Goal: Task Accomplishment & Management: Complete application form

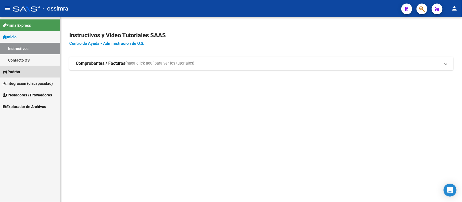
click at [17, 69] on span "Padrón" at bounding box center [11, 72] width 17 height 6
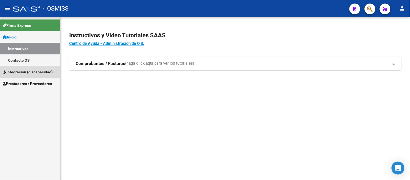
click at [48, 73] on span "Integración (discapacidad)" at bounding box center [28, 72] width 50 height 6
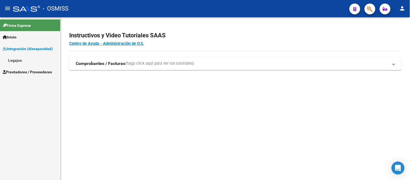
click at [8, 61] on link "Legajos" at bounding box center [30, 60] width 60 height 12
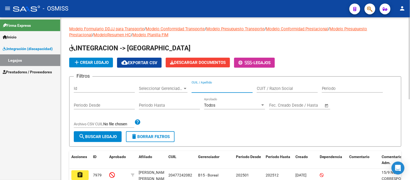
click at [220, 88] on input "CUIL / Apellido" at bounding box center [222, 88] width 61 height 5
paste input "20567032036"
type input "20567032036"
click at [95, 139] on span "search Buscar Legajo" at bounding box center [98, 136] width 38 height 5
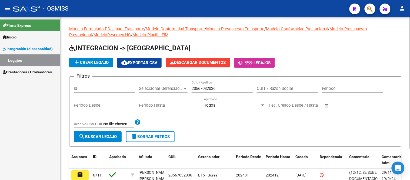
click at [104, 62] on span "add Crear Legajo" at bounding box center [91, 62] width 35 height 5
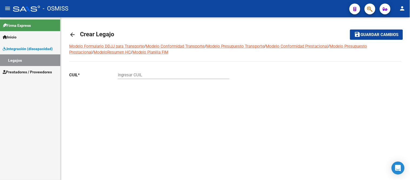
click at [133, 70] on div "Ingresar CUIL" at bounding box center [174, 73] width 112 height 12
click at [137, 78] on div "Ingresar CUIL" at bounding box center [174, 73] width 112 height 12
click at [135, 73] on input "Ingresar CUIL" at bounding box center [174, 75] width 112 height 5
paste input "20-56703203-6"
type input "20-56703203-6"
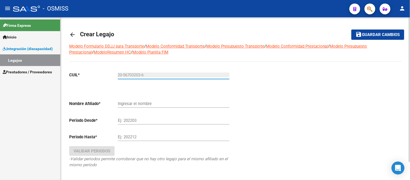
type input "BARRETO ANRIQUEZ LIAM JESSE VALENTINO"
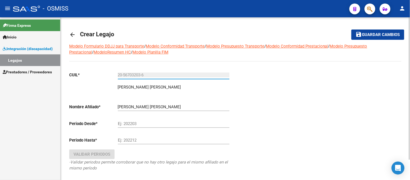
scroll to position [24, 0]
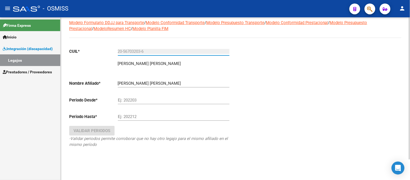
type input "20-56703203-6"
click at [134, 99] on input "Ej: 202203" at bounding box center [174, 100] width 112 height 5
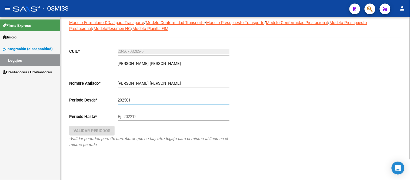
type input "202501"
click at [131, 116] on input "Ej: 202212" at bounding box center [174, 116] width 112 height 5
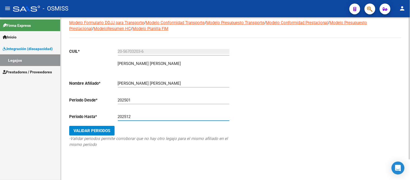
type input "202512"
click at [100, 128] on span "Validar Periodos" at bounding box center [92, 130] width 37 height 5
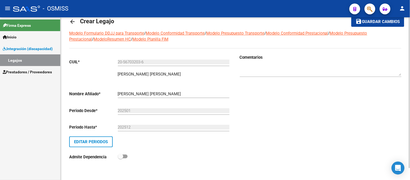
scroll to position [0, 0]
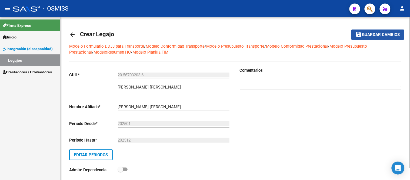
click at [371, 35] on span "Guardar cambios" at bounding box center [382, 34] width 38 height 5
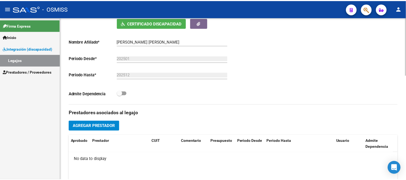
scroll to position [150, 0]
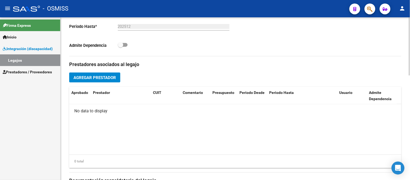
click at [91, 80] on span "Agregar Prestador" at bounding box center [95, 77] width 42 height 5
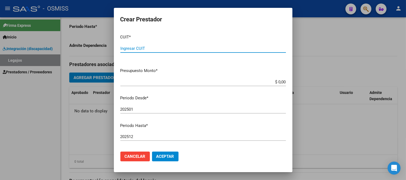
click at [147, 46] on input "Ingresar CUIT" at bounding box center [203, 48] width 166 height 5
paste input "30-71436033-3"
type input "30-71436033-3"
click at [200, 82] on input "$ 0,00" at bounding box center [203, 82] width 166 height 5
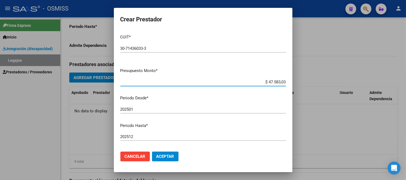
type input "$ 475.830,36"
click at [142, 109] on input "202501" at bounding box center [203, 109] width 166 height 5
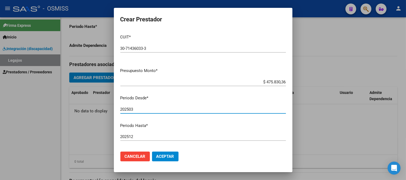
type input "202503"
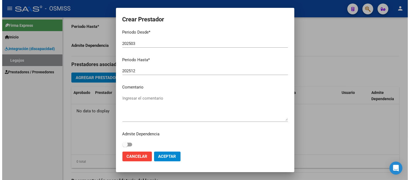
scroll to position [68, 0]
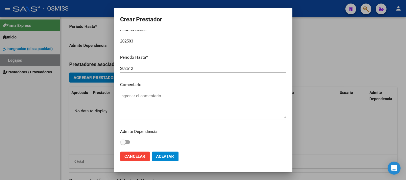
click at [142, 98] on textarea "Ingresar el comentario" at bounding box center [203, 105] width 166 height 25
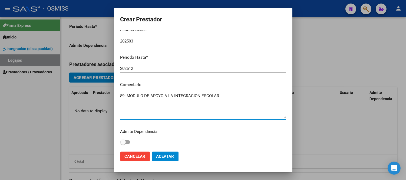
type textarea "89- MODULO DE APOYO A LA INTEGRACION ESCOLAR"
click at [160, 155] on span "Aceptar" at bounding box center [165, 156] width 18 height 5
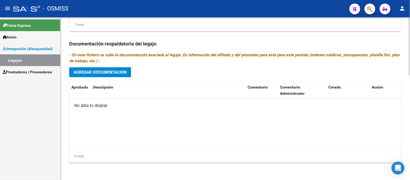
scroll to position [294, 0]
click at [111, 70] on span "Agregar Documentacion" at bounding box center [100, 72] width 53 height 5
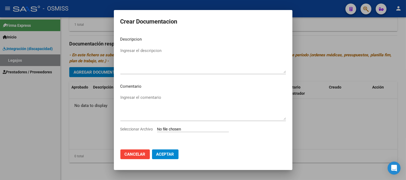
click at [184, 129] on input "Seleccionar Archivo" at bounding box center [193, 129] width 72 height 5
type input "C:\fakepath\1-CUD.pdf"
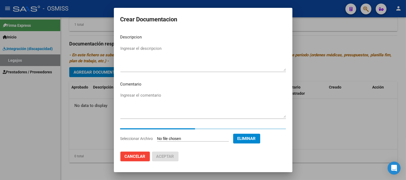
click at [136, 55] on textarea "Ingresar el descripcion" at bounding box center [203, 57] width 166 height 25
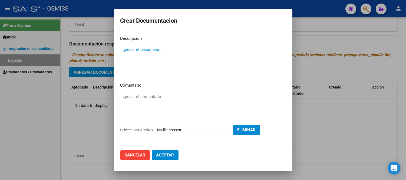
paste textarea "1-CUD"
click at [124, 49] on textarea "1-CUD" at bounding box center [203, 59] width 166 height 25
type textarea "1- CUD"
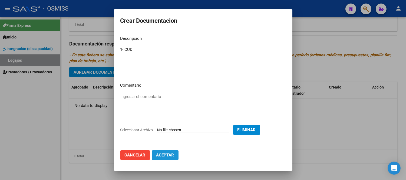
click at [164, 153] on span "Aceptar" at bounding box center [165, 155] width 18 height 5
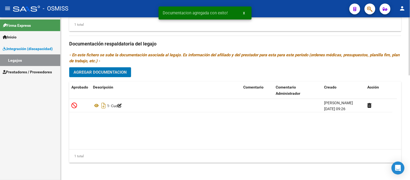
click at [100, 68] on button "Agregar Documentacion" at bounding box center [100, 72] width 62 height 10
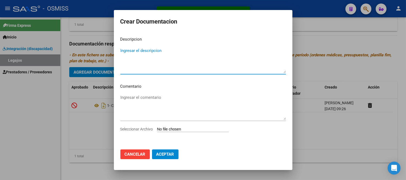
click at [182, 128] on input "Seleccionar Archivo" at bounding box center [193, 129] width 72 height 5
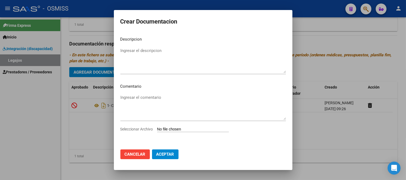
type input "C:\fakepath\2 - FORMULARIOS.pdf"
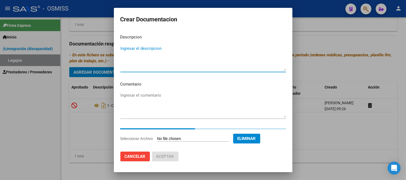
click at [123, 57] on textarea "Ingresar el descripcion" at bounding box center [203, 57] width 166 height 25
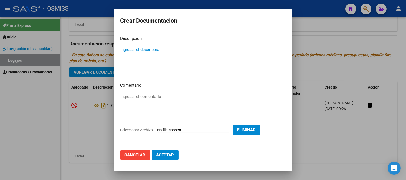
paste textarea "2 - FORMULARIOS"
type textarea "2 - FORMULARIOS"
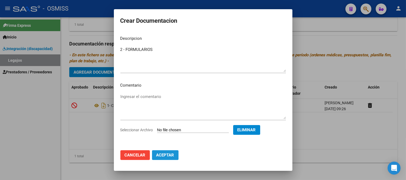
click at [171, 157] on span "Aceptar" at bounding box center [165, 155] width 18 height 5
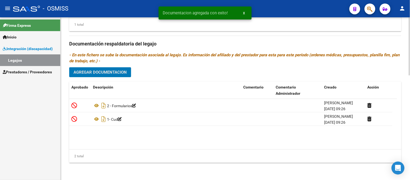
click at [98, 75] on button "Agregar Documentacion" at bounding box center [100, 72] width 62 height 10
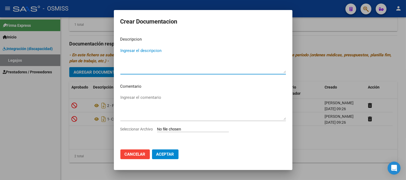
click at [168, 131] on input "Seleccionar Archivo" at bounding box center [193, 129] width 72 height 5
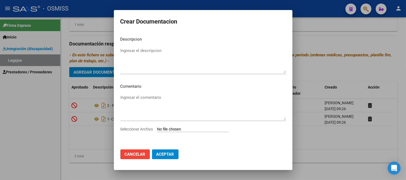
type input "C:\fakepath\3-MODULO DE APOYO A LA INTEGRACION ESCOLAR.pdf"
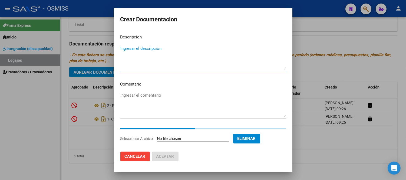
click at [146, 58] on textarea "Ingresar el descripcion" at bounding box center [203, 57] width 166 height 25
paste textarea "3-MODULO DE APOYO A LA INTEGRACION ESCOLAR"
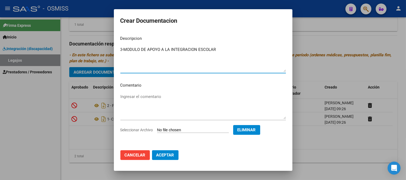
click at [124, 48] on textarea "3-MODULO DE APOYO A LA INTEGRACION ESCOLAR" at bounding box center [203, 59] width 166 height 25
type textarea "3- MODULO DE APOYO A LA INTEGRACION ESCOLAR"
click at [167, 157] on span "Aceptar" at bounding box center [165, 155] width 18 height 5
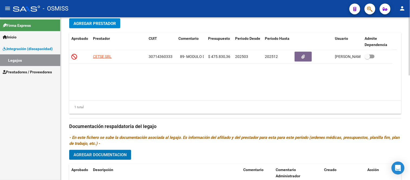
scroll to position [173, 0]
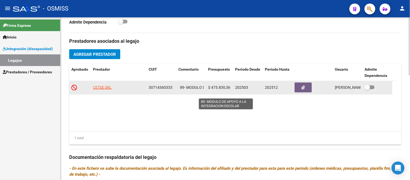
click at [194, 90] on span "89- MODULO DE APOYO A LA INTEGRACION ESCOLAR" at bounding box center [226, 87] width 92 height 4
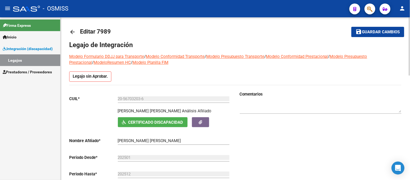
scroll to position [0, 0]
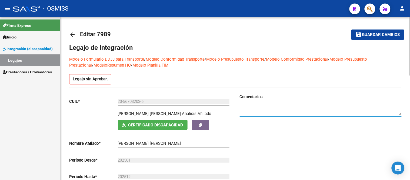
click at [267, 112] on textarea at bounding box center [321, 109] width 162 height 11
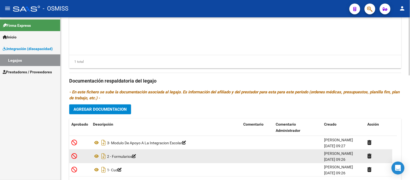
scroll to position [294, 0]
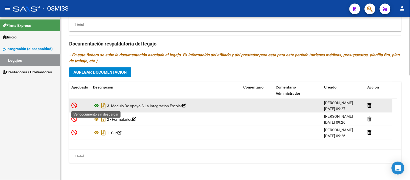
click at [98, 105] on icon at bounding box center [96, 105] width 7 height 6
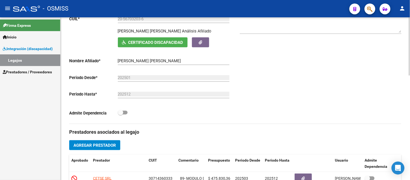
scroll to position [0, 0]
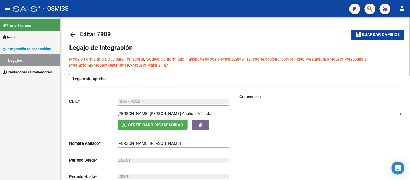
click at [378, 33] on span "Guardar cambios" at bounding box center [382, 34] width 38 height 5
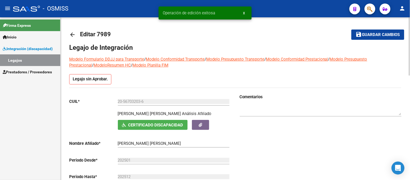
drag, startPoint x: 97, startPoint y: 34, endPoint x: 111, endPoint y: 32, distance: 14.7
click at [111, 32] on h1 "Editar 7989" at bounding box center [96, 34] width 32 height 11
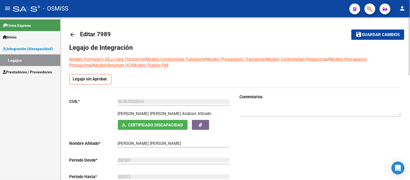
click at [390, 34] on span "Guardar cambios" at bounding box center [382, 34] width 38 height 5
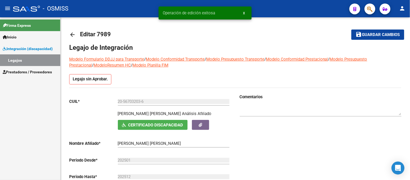
click at [11, 60] on link "Legajos" at bounding box center [30, 60] width 60 height 12
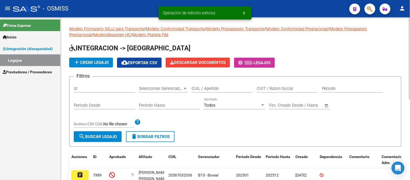
click at [208, 89] on input "CUIL / Apellido" at bounding box center [222, 88] width 61 height 5
paste input "27521824633"
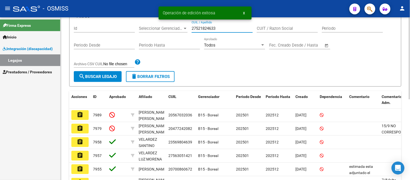
type input "27521824633"
click at [104, 75] on span "search Buscar Legajo" at bounding box center [98, 76] width 38 height 5
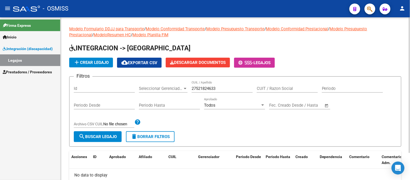
click at [93, 61] on span "add Crear Legajo" at bounding box center [91, 62] width 35 height 5
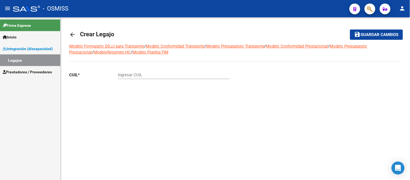
click at [130, 74] on input "Ingresar CUIL" at bounding box center [174, 75] width 112 height 5
paste input "27-52182463-3"
type input "27-52182463-3"
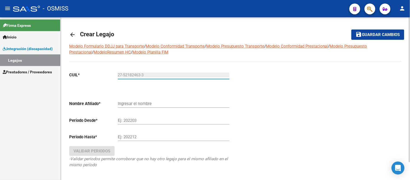
type input "DELGADO MILAGRO DANA"
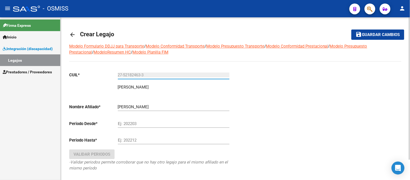
type input "27-52182463-3"
click at [133, 123] on input "Ej: 202203" at bounding box center [174, 123] width 112 height 5
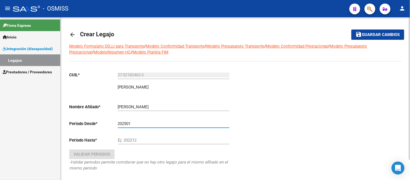
type input "202501"
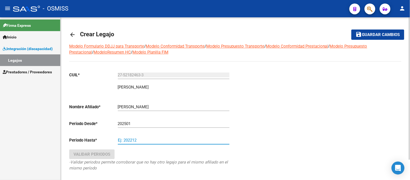
click at [133, 139] on input "Ej: 202212" at bounding box center [174, 140] width 112 height 5
type input "202512"
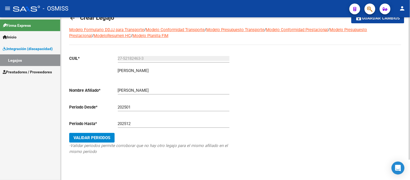
scroll to position [24, 0]
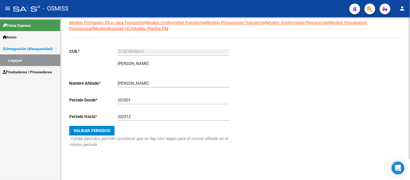
click at [102, 130] on span "Validar Periodos" at bounding box center [92, 130] width 37 height 5
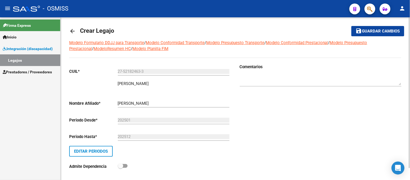
scroll to position [0, 0]
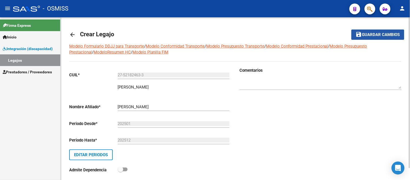
click at [388, 32] on span "save Guardar cambios" at bounding box center [378, 34] width 44 height 5
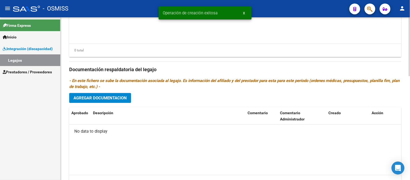
scroll to position [288, 0]
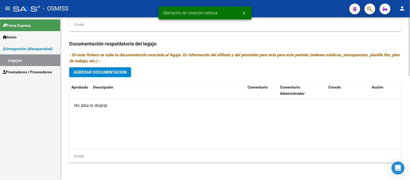
click at [100, 71] on span "Agregar Documentacion" at bounding box center [100, 72] width 53 height 5
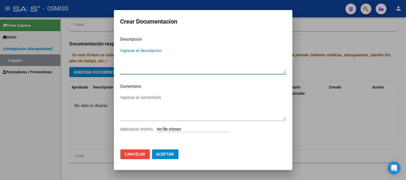
click at [180, 127] on input "Seleccionar Archivo" at bounding box center [193, 129] width 72 height 5
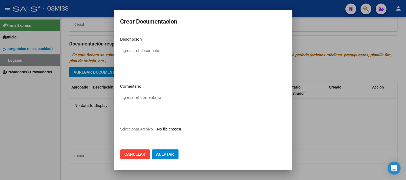
type input "C:\fakepath\1-CUD.pdf"
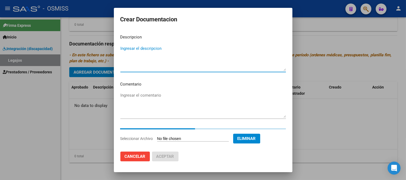
click at [129, 49] on textarea "Ingresar el descripcion" at bounding box center [203, 57] width 166 height 25
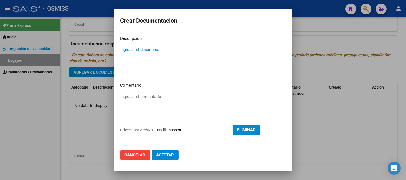
paste textarea "1-CUD"
click at [123, 50] on textarea "1-CUD" at bounding box center [203, 59] width 166 height 25
type textarea "1- CUD"
click at [173, 155] on span "Aceptar" at bounding box center [165, 155] width 18 height 5
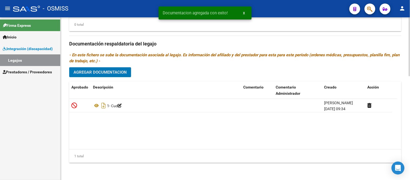
click at [106, 71] on span "Agregar Documentacion" at bounding box center [100, 72] width 53 height 5
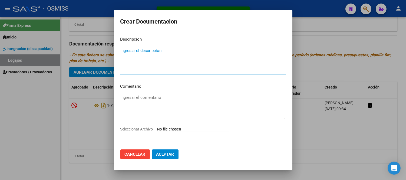
click at [181, 129] on input "Seleccionar Archivo" at bounding box center [193, 129] width 72 height 5
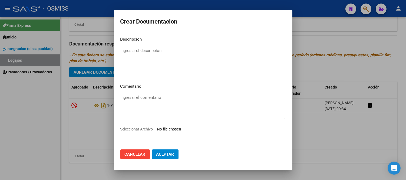
type input "C:\fakepath\2-FORMULARIOS.pdf"
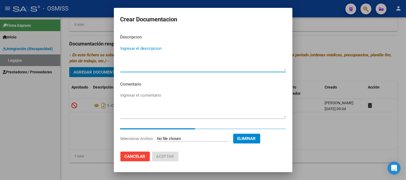
click at [153, 60] on textarea "Ingresar el descripcion" at bounding box center [203, 57] width 166 height 25
paste textarea "2-FORMULARIOS"
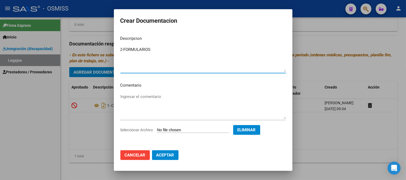
click at [123, 47] on textarea "2-FORMULARIOS" at bounding box center [203, 59] width 166 height 25
type textarea "2- FORMULARIOS"
click at [169, 155] on span "Aceptar" at bounding box center [165, 155] width 18 height 5
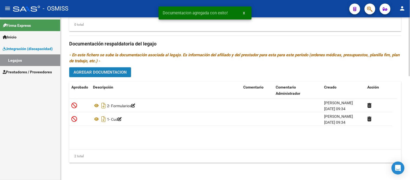
click at [101, 72] on span "Agregar Documentacion" at bounding box center [100, 72] width 53 height 5
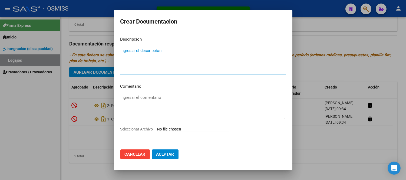
click at [180, 127] on app-file-uploader "Seleccionar Archivo" at bounding box center [176, 129] width 113 height 5
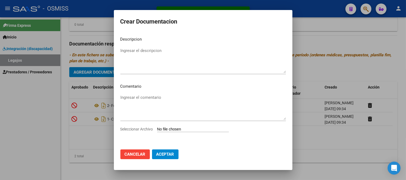
click at [180, 129] on input "Seleccionar Archivo" at bounding box center [193, 129] width 72 height 5
type input "C:\fakepath\3- MODULO MAESTRA DE APOYO.pdf"
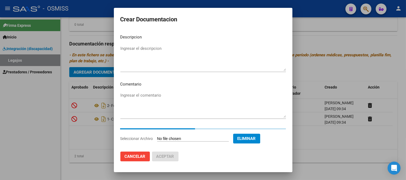
click at [141, 61] on textarea "Ingresar el descripcion" at bounding box center [203, 57] width 166 height 25
paste textarea "3- MODULO MAESTRA DE APOYO"
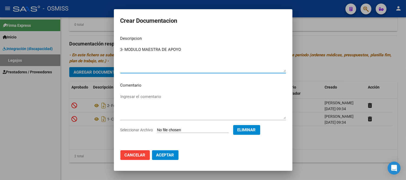
click at [125, 50] on textarea "3- MODULO MAESTRA DE APOYO" at bounding box center [203, 59] width 166 height 25
click at [123, 50] on textarea "3- MODULO MAESTRA DE APOYO" at bounding box center [203, 59] width 166 height 25
type textarea "3- MODULO MAESTRA DE APOYO"
click at [169, 153] on span "Aceptar" at bounding box center [165, 155] width 18 height 5
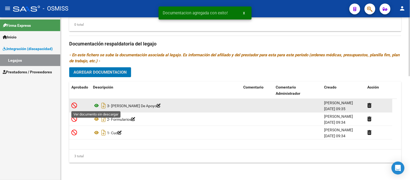
click at [97, 105] on icon at bounding box center [96, 105] width 7 height 6
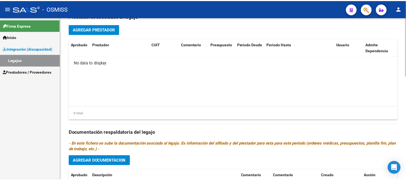
scroll to position [198, 0]
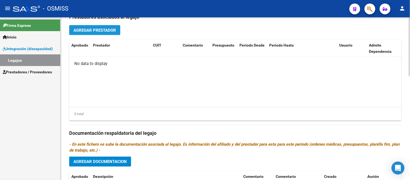
click at [107, 31] on span "Agregar Prestador" at bounding box center [95, 30] width 42 height 5
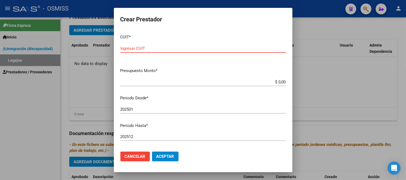
click at [238, 45] on div "Ingresar CUIT" at bounding box center [203, 48] width 166 height 8
paste input "27-36619791-0"
type input "27-36619791-0"
click at [282, 82] on app-form-text-field "Presupuesto Monto * $ 0,00 Ingresar el monto" at bounding box center [205, 76] width 170 height 17
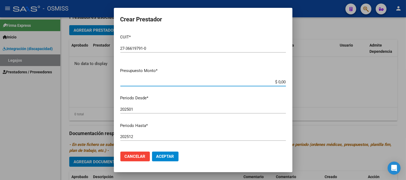
click at [279, 80] on input "$ 0,00" at bounding box center [203, 82] width 166 height 5
type input "$ 307.654,34"
click at [137, 108] on input "202501" at bounding box center [203, 109] width 166 height 5
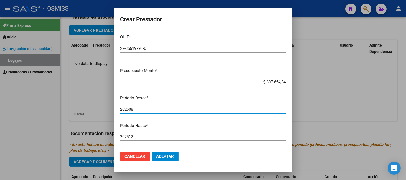
type input "202508"
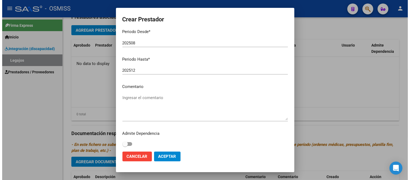
scroll to position [68, 0]
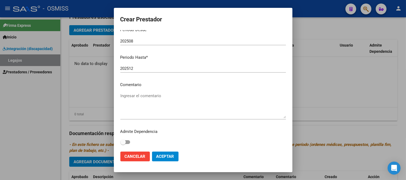
click at [140, 104] on textarea "Ingresar el comentario" at bounding box center [203, 105] width 166 height 25
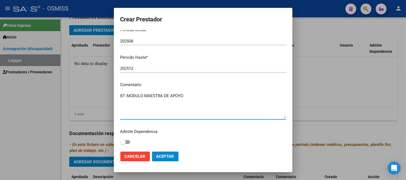
type textarea "87- MODULO MAESTRA DE APOYO"
click at [163, 154] on span "Aceptar" at bounding box center [165, 156] width 18 height 5
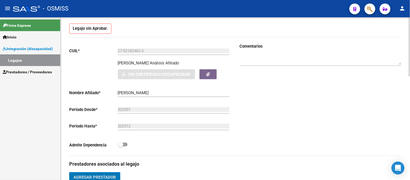
scroll to position [17, 0]
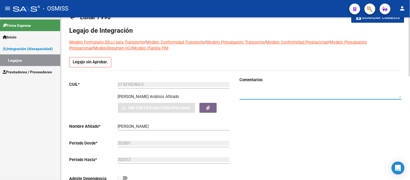
click at [263, 91] on textarea at bounding box center [321, 92] width 162 height 11
type textarea "P"
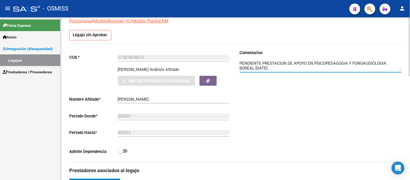
scroll to position [0, 0]
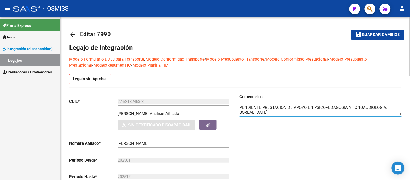
click at [373, 35] on span "Guardar cambios" at bounding box center [382, 34] width 38 height 5
click at [287, 107] on textarea at bounding box center [321, 109] width 162 height 11
type textarea "PENDIENTE PRESTACIONES DE APOYO EN PSICOPEDAGOGIA Y FONOAUDIOLOGIA. BOREAL 19/0…"
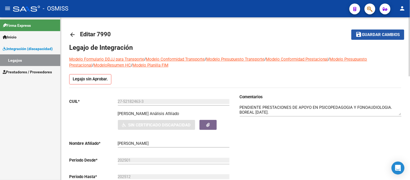
click at [389, 30] on button "save Guardar cambios" at bounding box center [378, 34] width 53 height 10
click at [377, 32] on span "save Guardar cambios" at bounding box center [378, 34] width 44 height 5
click at [19, 61] on link "Legajos" at bounding box center [30, 60] width 60 height 12
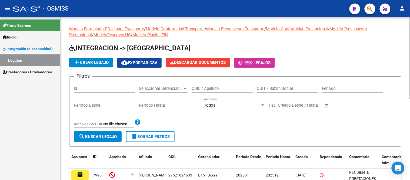
click at [210, 86] on div "CUIL / Apellido" at bounding box center [222, 87] width 61 height 12
paste input "PESCE MANZUR FRANCISCO JOSE"
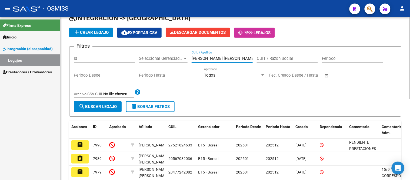
scroll to position [0, 2]
drag, startPoint x: 192, startPoint y: 57, endPoint x: 265, endPoint y: 56, distance: 73.3
click at [265, 56] on div "Filtros Id Seleccionar Gerenciador Seleccionar Gerenciador PESCE MANZUR FRANCIS…" at bounding box center [235, 76] width 323 height 50
type input "P"
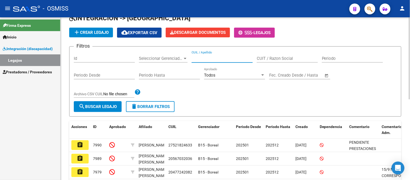
click at [216, 56] on div "CUIL / Apellido" at bounding box center [222, 57] width 61 height 12
paste input "23546820629"
type input "23546820629"
click at [95, 107] on span "search Buscar Legajo" at bounding box center [98, 106] width 38 height 5
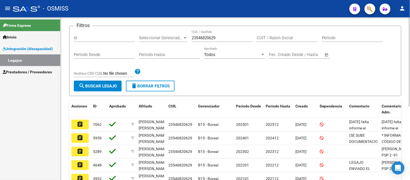
scroll to position [60, 0]
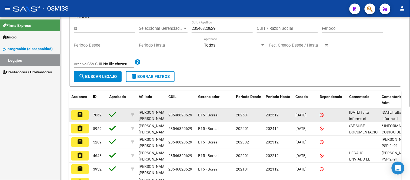
click at [85, 113] on button "assignment" at bounding box center [79, 115] width 17 height 10
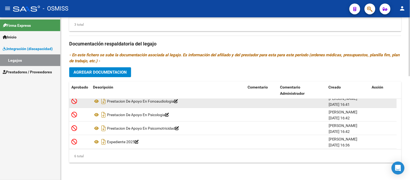
scroll to position [32, 0]
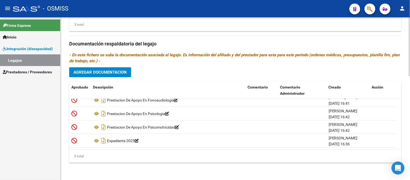
click at [117, 73] on span "Agregar Documentacion" at bounding box center [100, 72] width 53 height 5
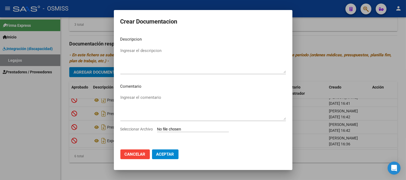
click at [169, 129] on input "Seleccionar Archivo" at bounding box center [193, 129] width 72 height 5
click at [137, 157] on button "Cancelar" at bounding box center [134, 154] width 29 height 10
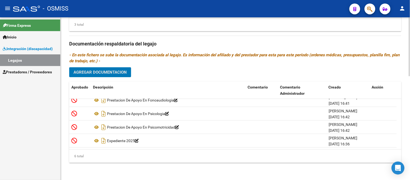
click at [114, 73] on span "Agregar Documentacion" at bounding box center [100, 72] width 53 height 5
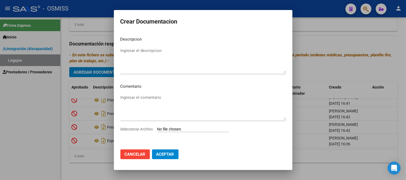
click at [185, 131] on input "Seleccionar Archivo" at bounding box center [193, 129] width 72 height 5
click at [141, 154] on span "Cancelar" at bounding box center [135, 154] width 21 height 5
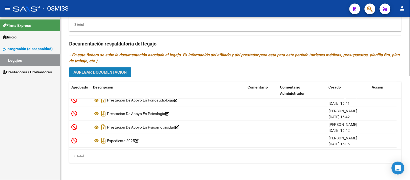
click at [103, 72] on span "Agregar Documentacion" at bounding box center [100, 72] width 53 height 5
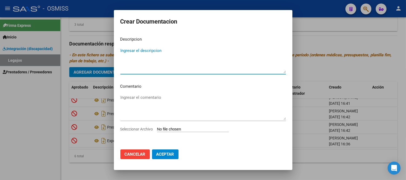
click at [188, 129] on input "Seleccionar Archivo" at bounding box center [193, 129] width 72 height 5
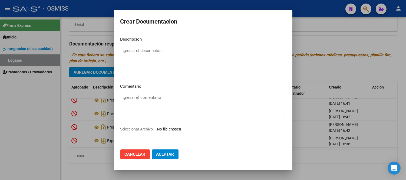
type input "C:\fakepath\4-NOTA BAJA.pdf"
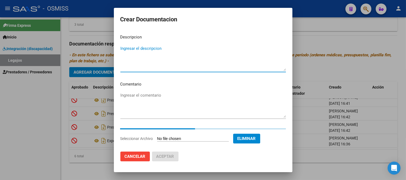
click at [149, 51] on textarea "Ingresar el descripcion" at bounding box center [203, 57] width 166 height 25
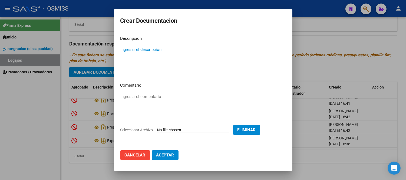
paste textarea "23546820629"
type textarea "2"
type textarea "NOTA DE BAJA DE PRESTACIONES DE APOYO"
click at [171, 157] on span "Aceptar" at bounding box center [165, 155] width 18 height 5
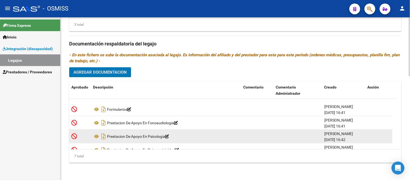
scroll to position [0, 0]
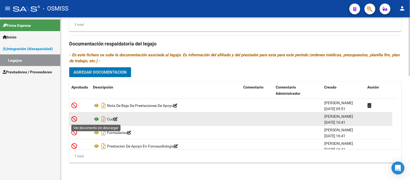
click at [98, 117] on icon at bounding box center [96, 119] width 7 height 6
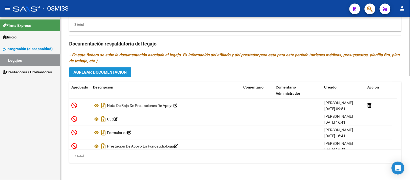
click at [119, 73] on span "Agregar Documentacion" at bounding box center [100, 72] width 53 height 5
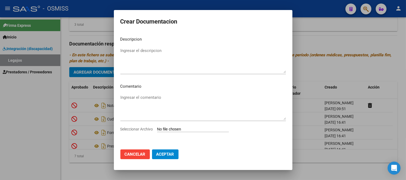
click at [166, 131] on input "Seleccionar Archivo" at bounding box center [193, 129] width 72 height 5
type input "C:\fakepath\2 - FORMULARIOS.pdf"
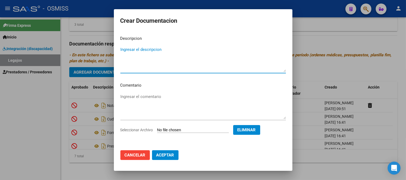
click at [130, 53] on textarea "Ingresar el descripcion" at bounding box center [203, 59] width 166 height 25
type textarea "FORMULARIOS PARA CET"
click at [164, 154] on span "Aceptar" at bounding box center [165, 155] width 18 height 5
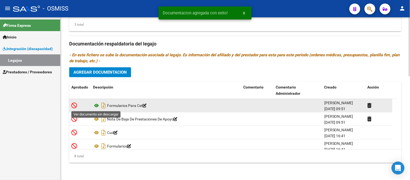
click at [95, 106] on icon at bounding box center [96, 105] width 7 height 6
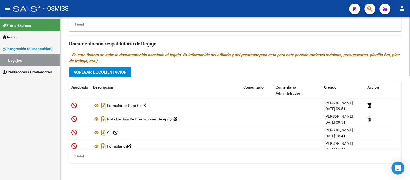
click at [107, 71] on span "Agregar Documentacion" at bounding box center [100, 72] width 53 height 5
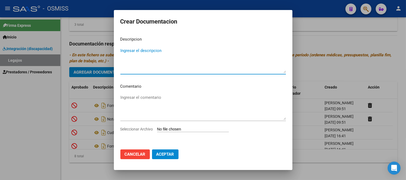
click at [184, 133] on div "Seleccionar Archivo" at bounding box center [203, 131] width 166 height 10
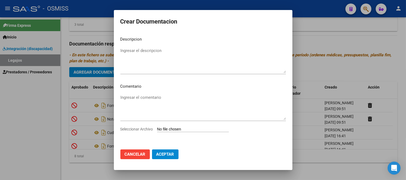
click at [179, 130] on input "Seleccionar Archivo" at bounding box center [193, 129] width 72 height 5
type input "C:\fakepath\3- CENTRO EDUCATIVO TERAPEUTICO JORNADA DOBLE CAT A.pdf"
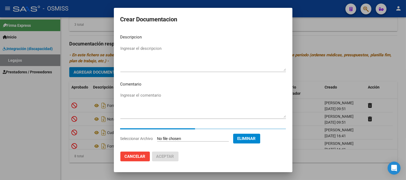
click at [153, 50] on textarea "Ingresar el descripcion" at bounding box center [203, 57] width 166 height 25
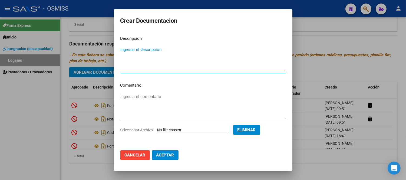
click at [155, 55] on textarea "Ingresar el descripcion" at bounding box center [203, 59] width 166 height 25
paste textarea "CENTRO EDUCATIVO TERAPEUTICO JORNADA DOBLE CAT A"
type textarea "CENTRO EDUCATIVO TERAPEUTICO JORNADA DOBLE CAT A"
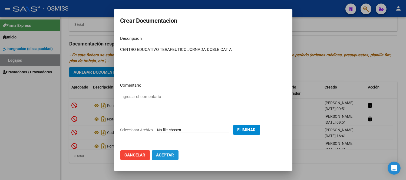
click at [169, 157] on span "Aceptar" at bounding box center [165, 155] width 18 height 5
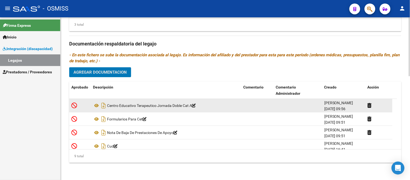
click at [196, 105] on icon at bounding box center [194, 106] width 4 height 4
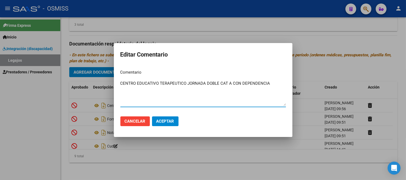
type textarea "CENTRO EDUCATIVO TERAPEUTICO JORNADA DOBLE CAT A CON DEPENDENCIA"
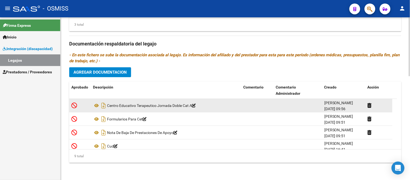
click at [199, 103] on div "Centro Educativo Terapeutico Jornada Doble Cat A" at bounding box center [166, 105] width 146 height 9
click at [196, 106] on icon at bounding box center [194, 106] width 4 height 4
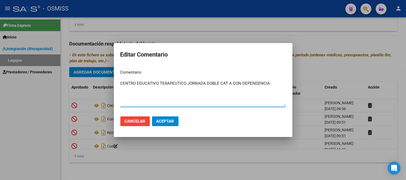
click at [270, 82] on textarea "CENTRO EDUCATIVO TERAPEUTICO JORNADA DOBLE CAT A CON DEPENDENCIA" at bounding box center [203, 92] width 166 height 25
click at [161, 118] on button "Aceptar" at bounding box center [165, 121] width 27 height 10
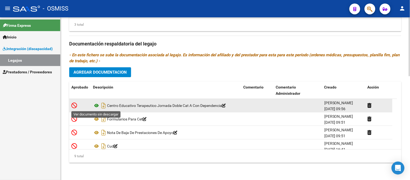
click at [96, 106] on icon at bounding box center [96, 105] width 7 height 6
click at [96, 105] on icon at bounding box center [96, 105] width 7 height 6
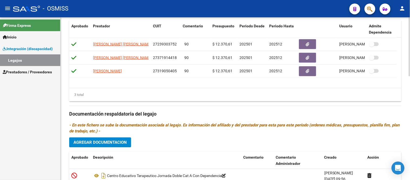
scroll to position [258, 0]
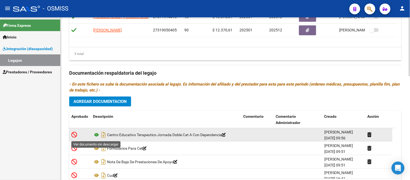
click at [97, 136] on icon at bounding box center [96, 135] width 7 height 6
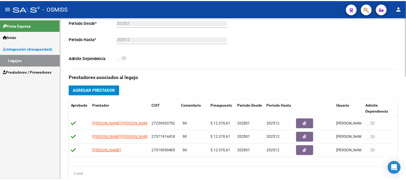
scroll to position [137, 0]
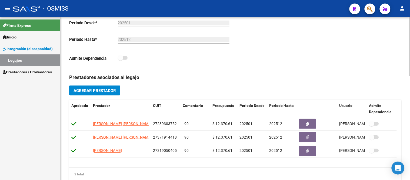
click at [96, 91] on span "Agregar Prestador" at bounding box center [95, 90] width 42 height 5
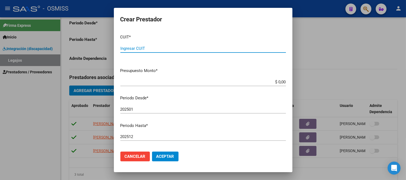
click at [223, 46] on input "Ingresar CUIT" at bounding box center [203, 48] width 166 height 5
paste input "30-71436033-3"
type input "30-71436033-3"
click at [282, 80] on app-form-text-field "Presupuesto Monto * $ 0,00 Ingresar el monto" at bounding box center [205, 76] width 170 height 17
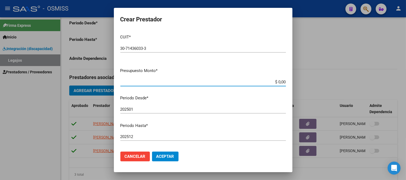
click at [281, 80] on input "$ 0,00" at bounding box center [203, 82] width 166 height 5
type input "$ 777.620,99"
click at [136, 108] on input "202501" at bounding box center [203, 109] width 166 height 5
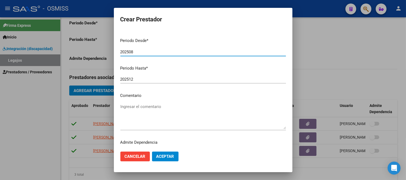
scroll to position [60, 0]
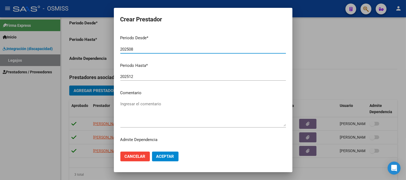
type input "202508"
click at [144, 125] on textarea "Ingresar el comentario" at bounding box center [203, 113] width 166 height 25
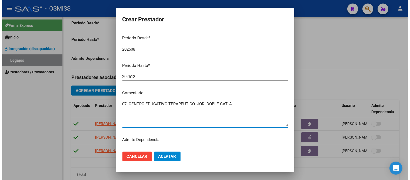
scroll to position [68, 0]
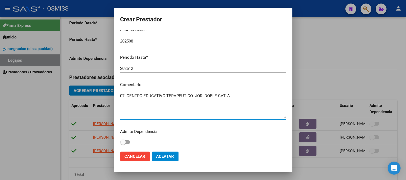
type textarea "07- CENTRO EDUCATIVO TERAPEUTICO- JOR. DOBLE CAT. A"
click at [124, 141] on span at bounding box center [122, 141] width 5 height 5
click at [123, 144] on input "checkbox" at bounding box center [123, 144] width 0 height 0
checkbox input "true"
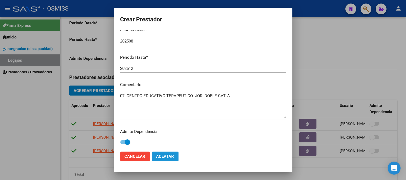
click at [173, 156] on span "Aceptar" at bounding box center [165, 156] width 18 height 5
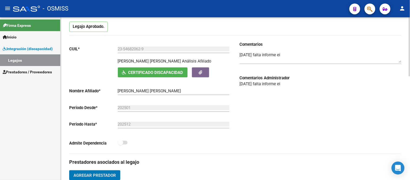
scroll to position [0, 0]
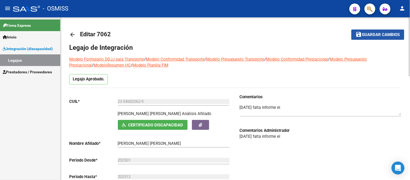
click at [374, 33] on span "Guardar cambios" at bounding box center [382, 34] width 38 height 5
click at [374, 35] on span "Guardar cambios" at bounding box center [382, 34] width 38 height 5
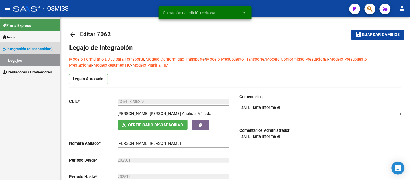
click at [28, 61] on link "Legajos" at bounding box center [30, 60] width 60 height 12
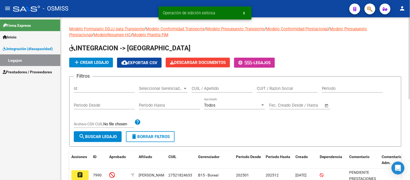
click at [214, 88] on input "CUIL / Apellido" at bounding box center [222, 88] width 61 height 5
paste input "27503274502"
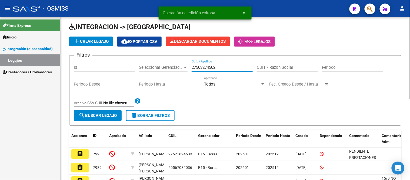
scroll to position [30, 0]
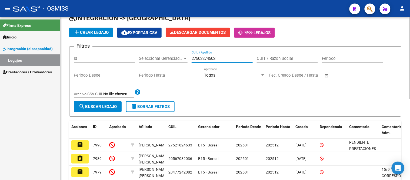
type input "27503274502"
click at [93, 106] on span "search Buscar Legajo" at bounding box center [98, 106] width 38 height 5
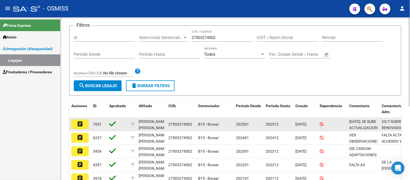
scroll to position [60, 0]
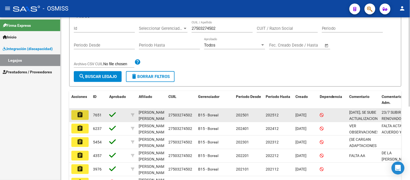
click at [80, 116] on mat-icon "assignment" at bounding box center [80, 114] width 6 height 6
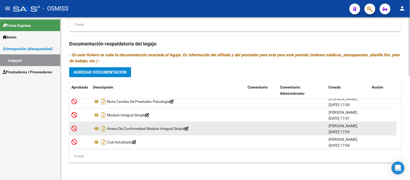
scroll to position [73, 0]
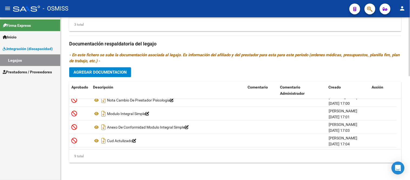
click at [113, 71] on span "Agregar Documentacion" at bounding box center [100, 72] width 53 height 5
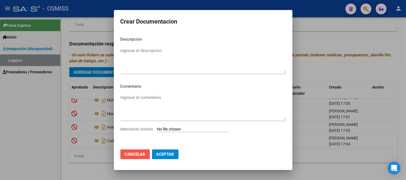
click at [134, 156] on span "Cancelar" at bounding box center [135, 154] width 21 height 5
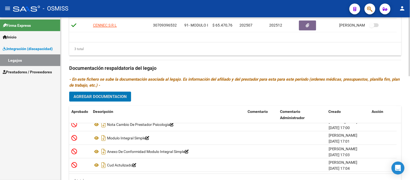
scroll to position [288, 0]
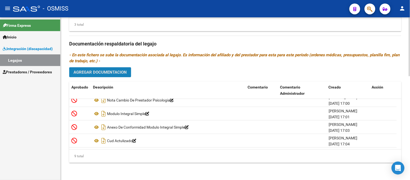
click at [103, 71] on span "Agregar Documentacion" at bounding box center [100, 72] width 53 height 5
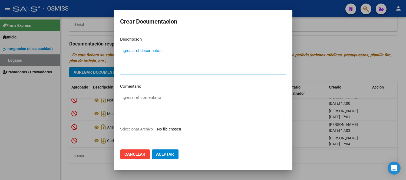
click at [170, 127] on input "Seleccionar Archivo" at bounding box center [193, 129] width 72 height 5
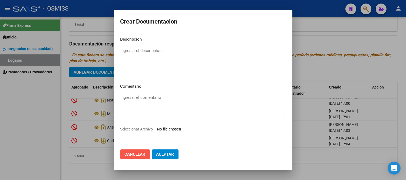
click at [144, 152] on span "Cancelar" at bounding box center [135, 154] width 21 height 5
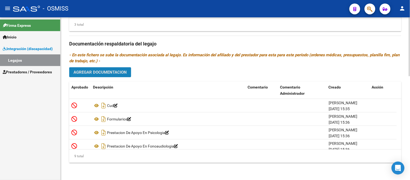
click at [97, 70] on span "Agregar Documentacion" at bounding box center [100, 72] width 53 height 5
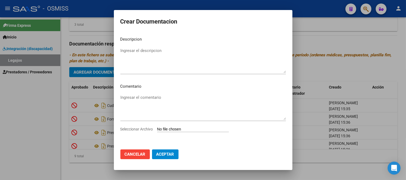
click at [179, 128] on input "Seleccionar Archivo" at bounding box center [193, 129] width 72 height 5
type input "C:\fakepath\3- MODULO MAESTRA DE APOYO.pdf"
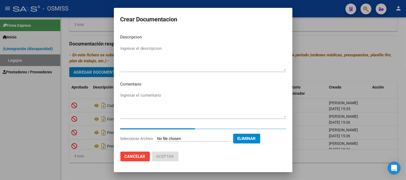
click at [149, 48] on textarea "Ingresar el descripcion" at bounding box center [203, 57] width 166 height 25
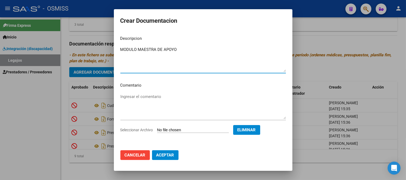
type textarea "MODULO MAESTRA DE APOYO"
click at [169, 156] on span "Aceptar" at bounding box center [165, 155] width 18 height 5
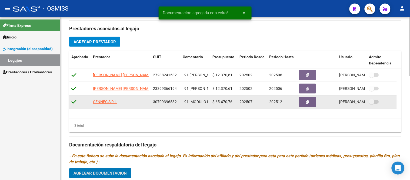
scroll to position [258, 0]
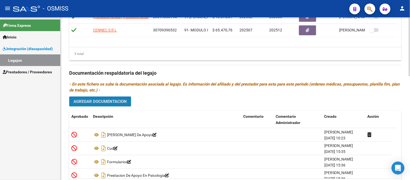
click at [116, 103] on span "Agregar Documentacion" at bounding box center [100, 101] width 53 height 5
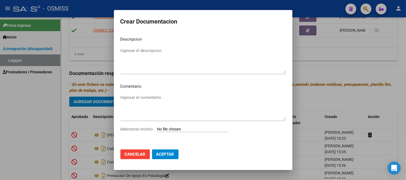
click at [168, 129] on input "Seleccionar Archivo" at bounding box center [193, 129] width 72 height 5
type input "C:\fakepath\2- ANEXO DE CONFORMIDAD MODULO MAESTRA DE APOYO.pdf"
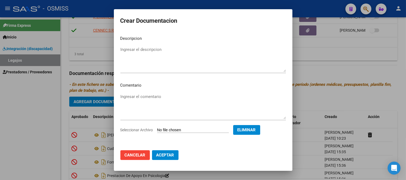
click at [162, 50] on textarea "Ingresar el descripcion" at bounding box center [203, 59] width 166 height 25
paste textarea "2- ANEXO DE CONFORMIDAD MODULO MAESTRA DE APOYO"
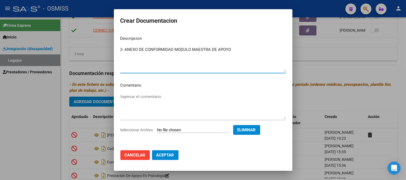
click at [124, 48] on textarea "2- ANEXO DE CONFORMIDAD MODULO MAESTRA DE APOYO" at bounding box center [203, 59] width 166 height 25
type textarea "ANEXO DE CONFORMIDAD MODULO MAESTRA DE APOYO"
click at [168, 153] on span "Aceptar" at bounding box center [165, 155] width 18 height 5
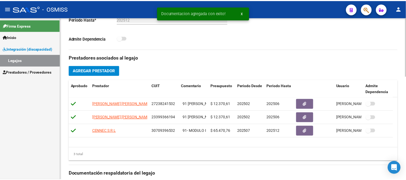
scroll to position [167, 0]
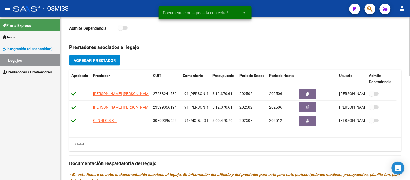
click at [104, 61] on span "Agregar Prestador" at bounding box center [95, 60] width 42 height 5
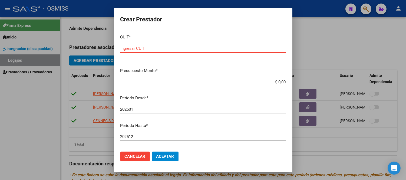
paste input "27-27013587-6"
type input "27-27013587-6"
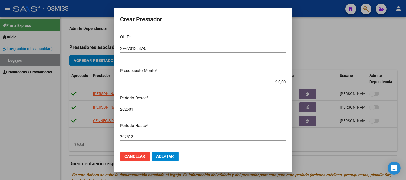
click at [275, 82] on input "$ 0,00" at bounding box center [203, 82] width 166 height 5
type input "$ 307.654,34"
click at [141, 108] on input "202501" at bounding box center [203, 109] width 166 height 5
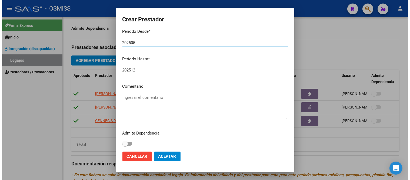
scroll to position [68, 0]
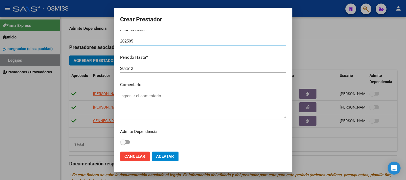
type input "202505"
click at [141, 102] on textarea "Ingresar el comentario" at bounding box center [203, 105] width 166 height 25
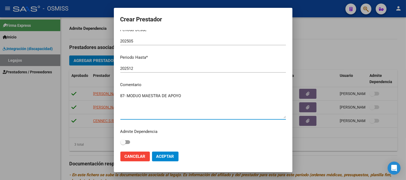
type textarea "87- MODUO MAESTRA DE APOYO"
click at [167, 153] on button "Aceptar" at bounding box center [165, 157] width 27 height 10
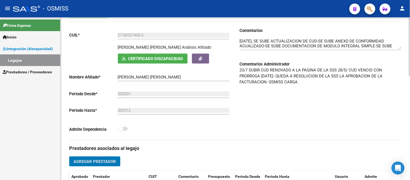
scroll to position [0, 0]
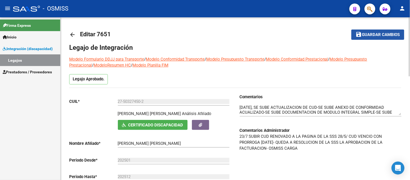
click at [386, 34] on span "Guardar cambios" at bounding box center [382, 34] width 38 height 5
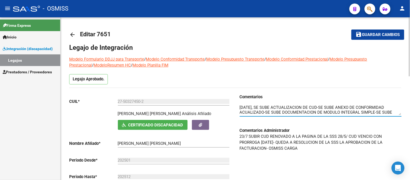
click at [240, 106] on textarea at bounding box center [321, 109] width 162 height 11
type textarea "SE SUBE DOCUMENTACION MODULO MAESTRA DE APOYO MAS ANEXO BOREAL 19/09/2025-21/07…"
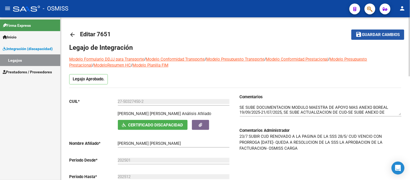
click at [388, 33] on span "Guardar cambios" at bounding box center [382, 34] width 38 height 5
click at [291, 41] on mat-toolbar-row "arrow_back Editar 7651" at bounding box center [198, 34] width 259 height 17
click at [255, 40] on mat-toolbar-row "arrow_back Editar 7651" at bounding box center [198, 34] width 259 height 17
click at [357, 35] on mat-icon "save" at bounding box center [359, 34] width 6 height 6
click at [386, 33] on span "Guardar cambios" at bounding box center [382, 34] width 38 height 5
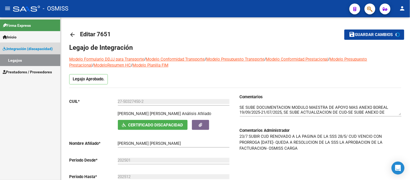
click at [34, 60] on link "Legajos" at bounding box center [30, 60] width 60 height 12
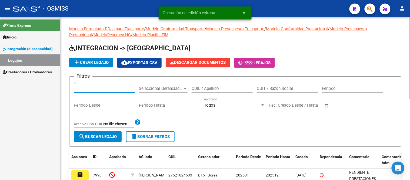
click at [108, 87] on input "Id" at bounding box center [104, 88] width 61 height 5
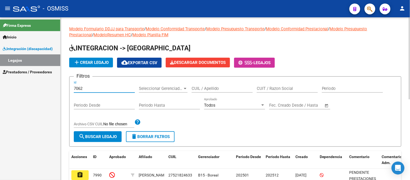
type input "7062"
click at [96, 136] on span "search Buscar Legajo" at bounding box center [98, 136] width 38 height 5
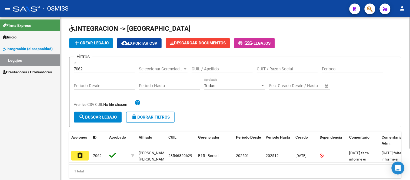
scroll to position [39, 0]
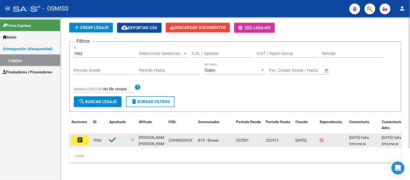
click at [75, 141] on datatable-body-cell "assignment" at bounding box center [80, 140] width 22 height 13
click at [80, 137] on mat-icon "assignment" at bounding box center [80, 140] width 6 height 6
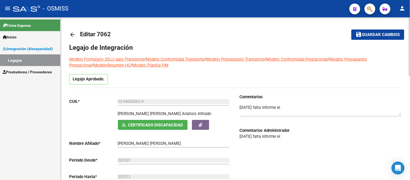
click at [240, 106] on textarea at bounding box center [321, 109] width 162 height 11
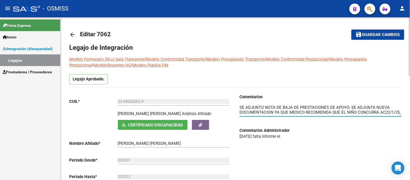
scroll to position [4, 0]
click at [305, 107] on textarea at bounding box center [321, 109] width 162 height 11
click at [381, 112] on textarea at bounding box center [321, 109] width 162 height 11
type textarea "SE ADJUNTO NOTA DE BAJA DE PRESTACIONES DE APOYO- SE ADJUNTA NUEVA DOCUMENTACIO…"
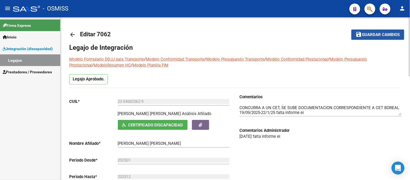
click at [383, 34] on span "Guardar cambios" at bounding box center [382, 34] width 38 height 5
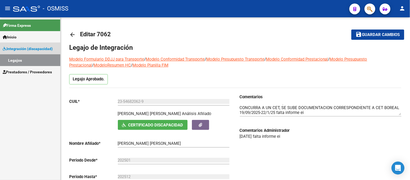
click at [45, 62] on link "Legajos" at bounding box center [30, 60] width 60 height 12
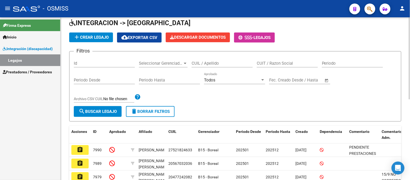
scroll to position [60, 0]
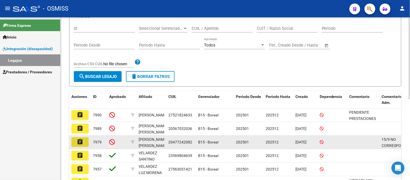
click at [79, 143] on mat-icon "assignment" at bounding box center [80, 142] width 6 height 6
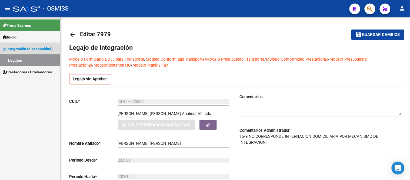
click at [44, 62] on link "Legajos" at bounding box center [30, 60] width 60 height 12
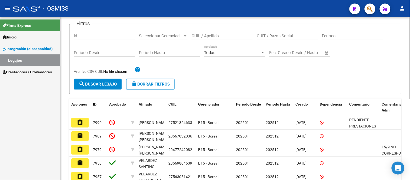
scroll to position [120, 0]
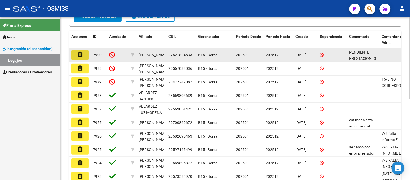
click at [85, 55] on button "assignment" at bounding box center [79, 55] width 17 height 10
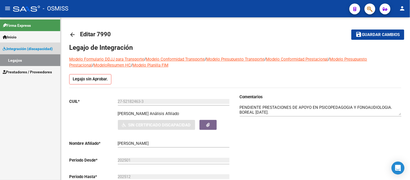
click at [20, 61] on link "Legajos" at bounding box center [30, 60] width 60 height 12
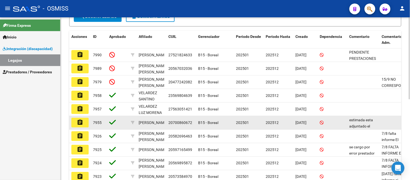
scroll to position [150, 0]
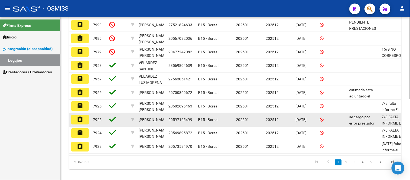
click at [76, 122] on button "assignment" at bounding box center [79, 120] width 17 height 10
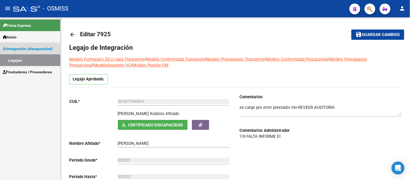
click at [16, 60] on link "Legajos" at bounding box center [30, 60] width 60 height 12
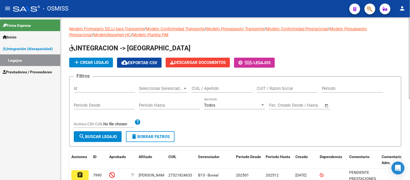
click at [273, 91] on div "CUIT / Razon Social" at bounding box center [287, 87] width 61 height 12
click at [226, 85] on div "CUIL / Apellido" at bounding box center [222, 87] width 61 height 12
paste input "20579128993"
type input "20579128993"
click at [115, 136] on span "search Buscar Legajo" at bounding box center [98, 136] width 38 height 5
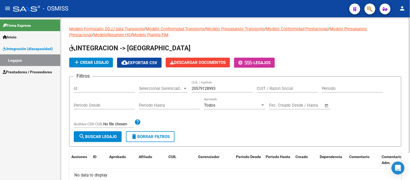
click at [96, 62] on span "add Crear Legajo" at bounding box center [91, 62] width 35 height 5
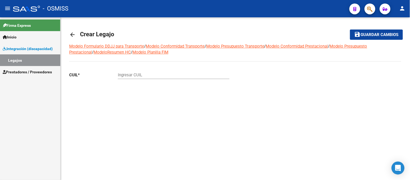
click at [129, 76] on input "Ingresar CUIL" at bounding box center [174, 75] width 112 height 5
paste input "20-57912899-3"
type input "20-57912899-3"
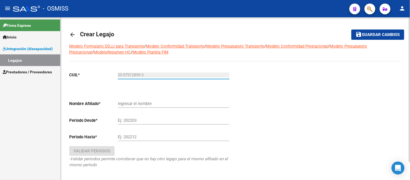
type input "FUENTES MONFERINI NOAH"
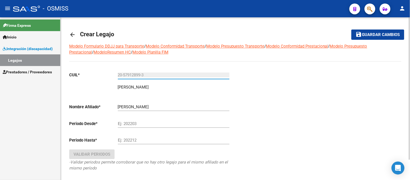
type input "20-57912899-3"
click at [131, 125] on input "Ej: 202203" at bounding box center [174, 123] width 112 height 5
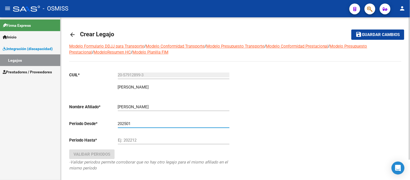
type input "202501"
click at [131, 139] on input "Ej: 202212" at bounding box center [174, 140] width 112 height 5
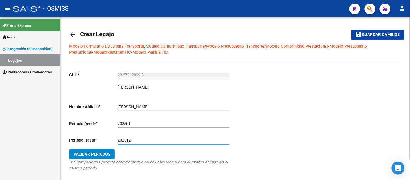
scroll to position [24, 0]
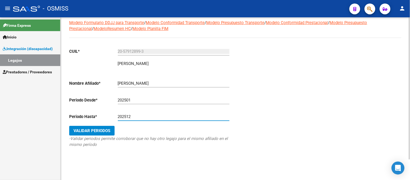
type input "202512"
click at [91, 128] on span "Validar Periodos" at bounding box center [92, 130] width 37 height 5
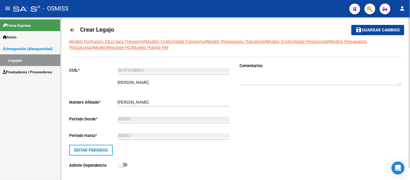
scroll to position [0, 0]
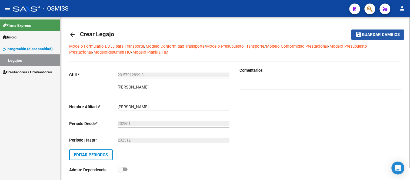
click at [379, 34] on span "Guardar cambios" at bounding box center [382, 34] width 38 height 5
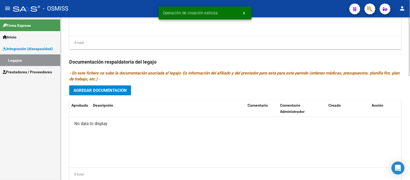
scroll to position [288, 0]
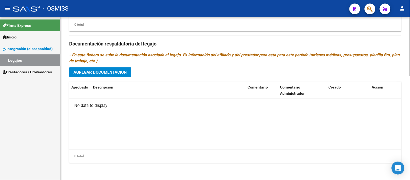
click at [110, 76] on button "Agregar Documentacion" at bounding box center [100, 72] width 62 height 10
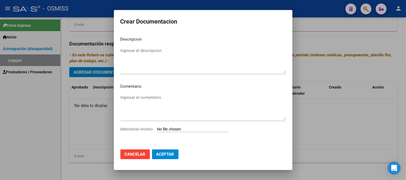
click at [171, 129] on input "Seleccionar Archivo" at bounding box center [193, 129] width 72 height 5
type input "C:\fakepath\1-CUD.pdf"
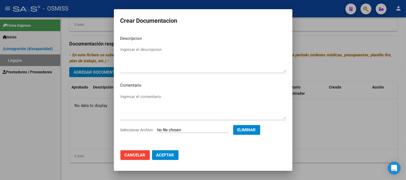
click at [148, 55] on textarea "Ingresar el descripcion" at bounding box center [203, 59] width 166 height 25
paste textarea "1-CUD"
click at [125, 50] on textarea "1-CUD" at bounding box center [203, 59] width 166 height 25
type textarea "1- CUD"
click at [169, 156] on span "Aceptar" at bounding box center [165, 155] width 18 height 5
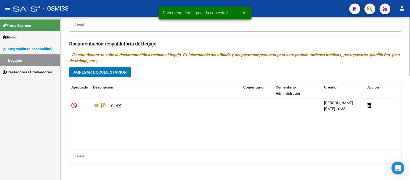
click at [112, 71] on span "Agregar Documentacion" at bounding box center [100, 72] width 53 height 5
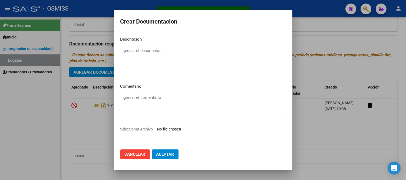
click at [167, 129] on input "Seleccionar Archivo" at bounding box center [193, 129] width 72 height 5
type input "C:\fakepath\2- FORMULARIOS.pdf"
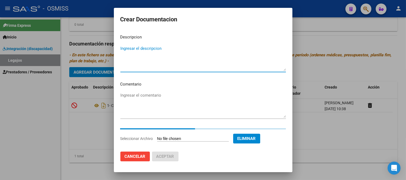
click at [165, 56] on textarea "Ingresar el descripcion" at bounding box center [203, 57] width 166 height 25
paste textarea "2- FORMULARIOS"
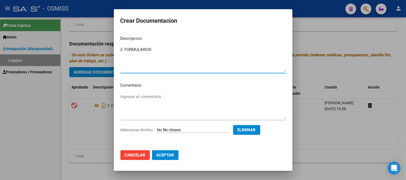
type textarea "2- FORMULARIOS"
click at [171, 154] on span "Aceptar" at bounding box center [165, 155] width 18 height 5
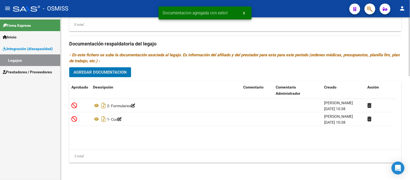
click at [108, 74] on span "Agregar Documentacion" at bounding box center [100, 72] width 53 height 5
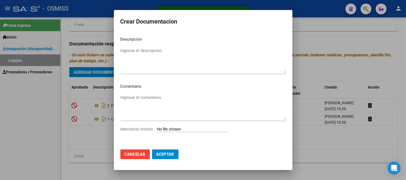
click at [162, 129] on input "Seleccionar Archivo" at bounding box center [193, 129] width 72 height 5
type input "C:\fakepath\3- MODULO INTEGRAL SIMPLE.pdf"
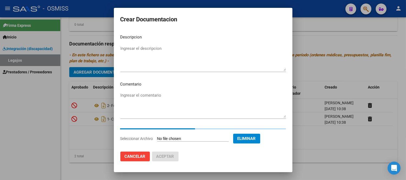
click at [151, 49] on textarea "Ingresar el descripcion" at bounding box center [203, 57] width 166 height 25
paste textarea "3- MODULO INTEGRAL SIMPLE"
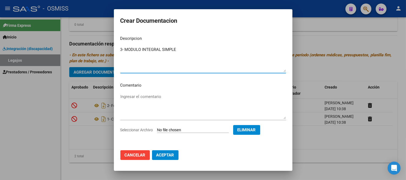
type textarea "3- MODULO INTEGRAL SIMPLE"
click at [173, 153] on span "Aceptar" at bounding box center [165, 155] width 18 height 5
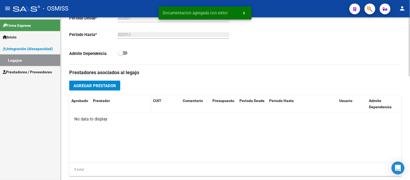
scroll to position [137, 0]
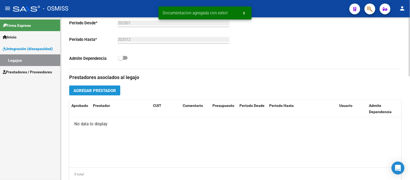
click at [102, 88] on span "Agregar Prestador" at bounding box center [95, 90] width 42 height 5
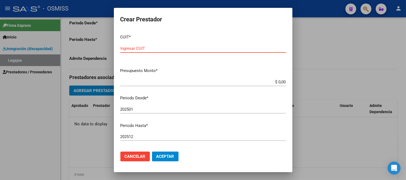
paste input "27-29284203-7"
type input "27-29284203-7"
click at [280, 81] on input "$ 0,00" at bounding box center [203, 82] width 166 height 5
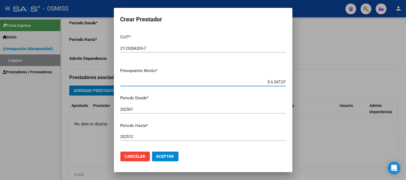
type input "$ 65.470,76"
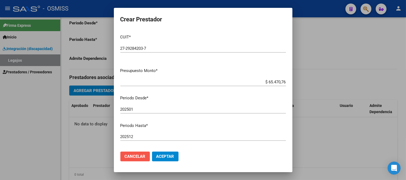
click at [143, 158] on span "Cancelar" at bounding box center [135, 156] width 21 height 5
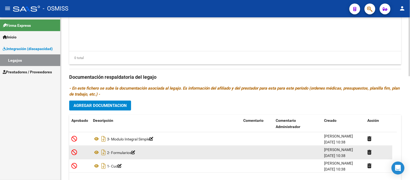
scroll to position [288, 0]
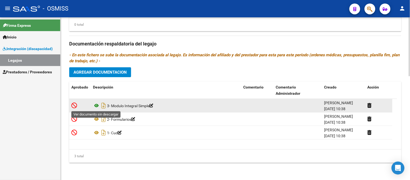
click at [97, 104] on icon at bounding box center [96, 105] width 7 height 6
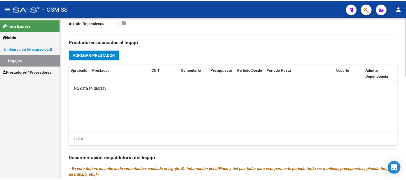
scroll to position [167, 0]
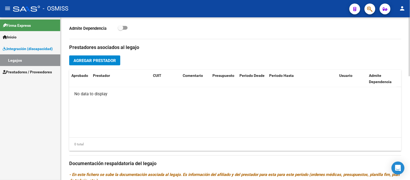
click at [100, 62] on span "Agregar Prestador" at bounding box center [95, 60] width 42 height 5
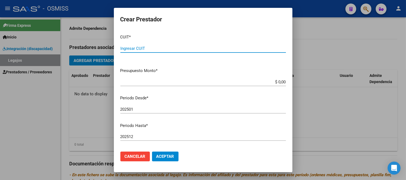
click at [277, 48] on input "Ingresar CUIT" at bounding box center [203, 48] width 166 height 5
paste input "27-29284203-7"
type input "27-29284203-7"
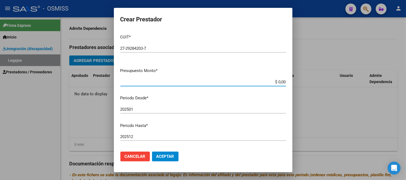
click at [280, 80] on input "$ 0,00" at bounding box center [203, 82] width 166 height 5
type input "$ 65.470,76"
click at [137, 109] on input "202501" at bounding box center [203, 109] width 166 height 5
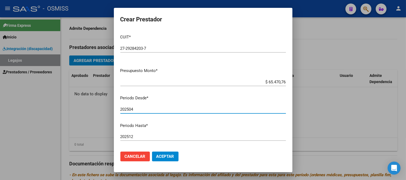
type input "202504"
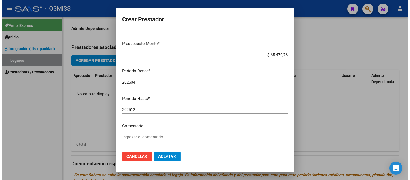
scroll to position [68, 0]
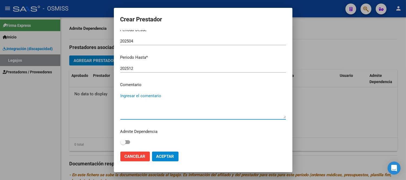
click at [161, 107] on textarea "Ingresar el comentario" at bounding box center [203, 105] width 166 height 25
type textarea "91- MODULO INTEGRAL SIMPLE"
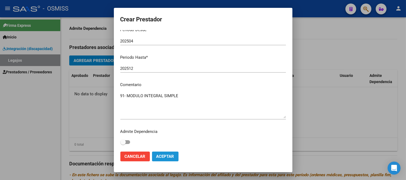
click at [170, 155] on span "Aceptar" at bounding box center [165, 156] width 18 height 5
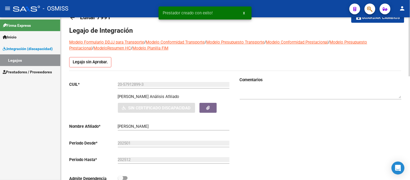
scroll to position [0, 0]
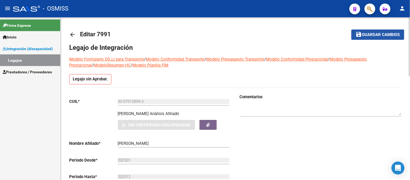
click at [395, 32] on span "Guardar cambios" at bounding box center [382, 34] width 38 height 5
click at [380, 37] on button "save Guardar cambios" at bounding box center [378, 34] width 53 height 10
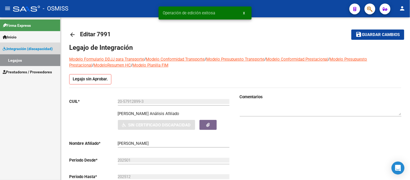
click at [28, 60] on link "Legajos" at bounding box center [30, 60] width 60 height 12
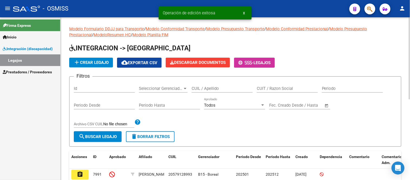
click at [210, 84] on div "CUIL / Apellido" at bounding box center [222, 87] width 61 height 12
paste input "20560140445"
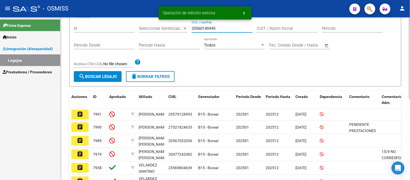
type input "20560140445"
click at [109, 76] on span "search Buscar Legajo" at bounding box center [98, 76] width 38 height 5
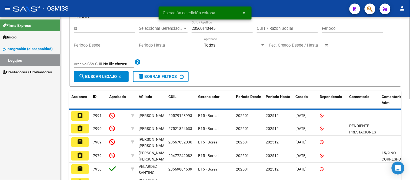
scroll to position [33, 0]
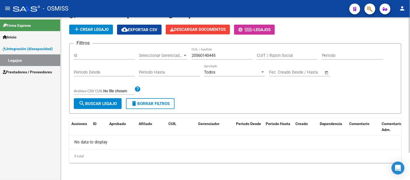
click at [99, 30] on span "add Crear Legajo" at bounding box center [91, 29] width 35 height 5
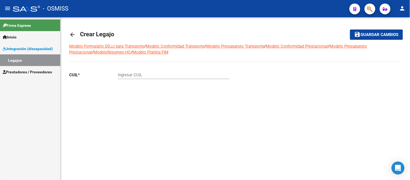
click at [137, 76] on input "Ingresar CUIL" at bounding box center [174, 75] width 112 height 5
paste input "20-56014044-5"
type input "20-56014044-5"
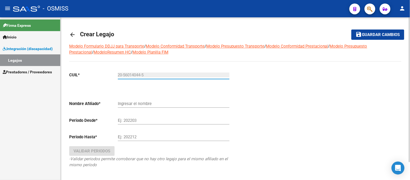
type input "SOLAR PEREZ BAUTISTA NICOLAS"
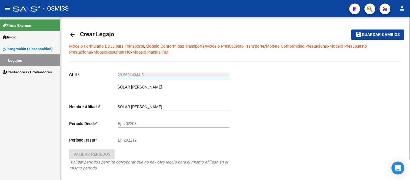
type input "20-56014044-5"
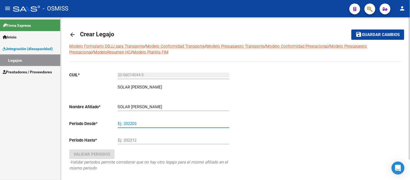
click at [148, 126] on input "Ej: 202203" at bounding box center [174, 123] width 112 height 5
type input "202501"
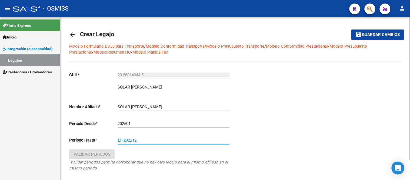
click at [139, 141] on input "Ej: 202212" at bounding box center [174, 140] width 112 height 5
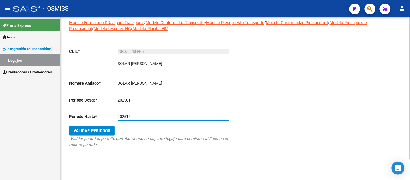
type input "202512"
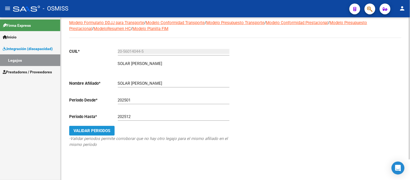
click at [99, 131] on span "Validar Periodos" at bounding box center [92, 130] width 37 height 5
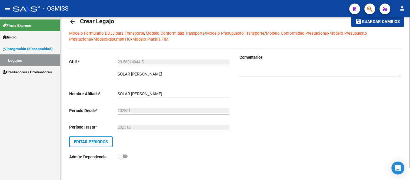
scroll to position [0, 0]
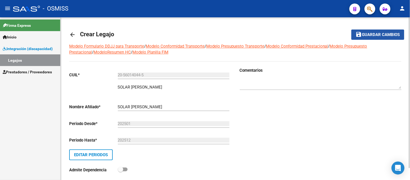
click at [397, 35] on span "Guardar cambios" at bounding box center [382, 34] width 38 height 5
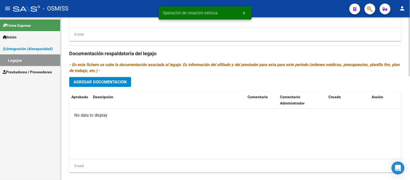
scroll to position [288, 0]
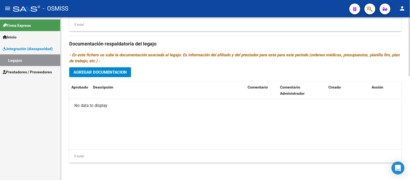
click at [113, 72] on span "Agregar Documentacion" at bounding box center [100, 72] width 53 height 5
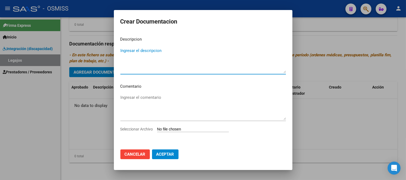
click at [179, 131] on input "Seleccionar Archivo" at bounding box center [193, 129] width 72 height 5
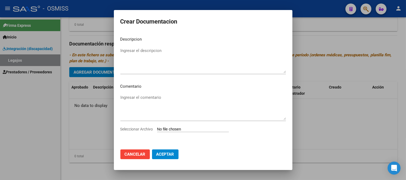
type input "C:\fakepath\4 - ACTA ACUERDO PRESTACION.pdf"
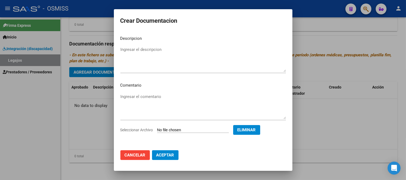
click at [134, 153] on span "Cancelar" at bounding box center [135, 155] width 21 height 5
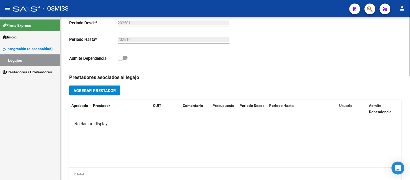
scroll to position [258, 0]
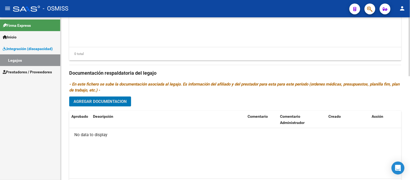
click at [118, 100] on span "Agregar Documentacion" at bounding box center [100, 101] width 53 height 5
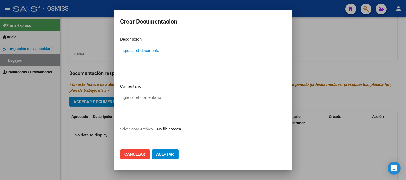
click at [170, 128] on input "Seleccionar Archivo" at bounding box center [193, 129] width 72 height 5
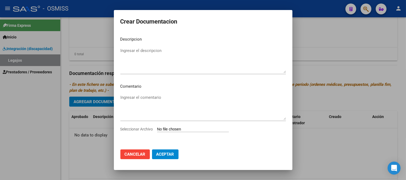
type input "C:\fakepath\1 - CUD.pdf"
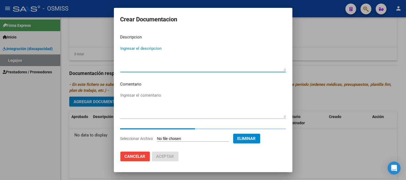
click at [155, 48] on textarea "Ingresar el descripcion" at bounding box center [203, 57] width 166 height 25
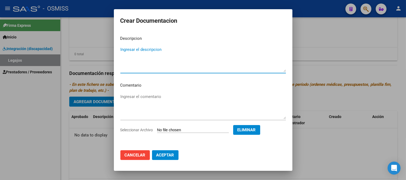
paste textarea "1 - CUD"
type textarea "1 - CUD"
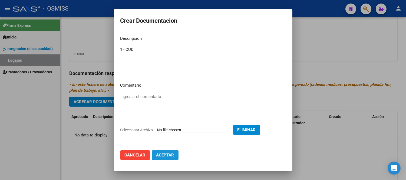
click at [173, 152] on button "Aceptar" at bounding box center [165, 155] width 27 height 10
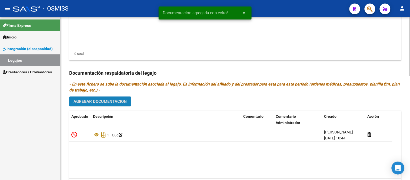
click at [111, 102] on span "Agregar Documentacion" at bounding box center [100, 101] width 53 height 5
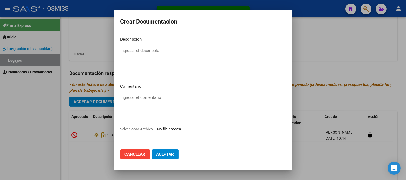
click at [174, 127] on input "Seleccionar Archivo" at bounding box center [193, 129] width 72 height 5
type input "C:\fakepath\2 - FORMULARIOS.pdf"
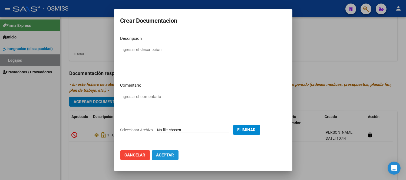
click at [169, 153] on span "Aceptar" at bounding box center [165, 155] width 18 height 5
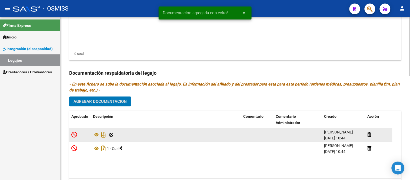
click at [111, 137] on icon at bounding box center [112, 135] width 4 height 4
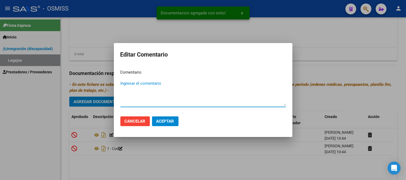
click at [146, 98] on textarea "Ingresar el comentario" at bounding box center [203, 92] width 166 height 25
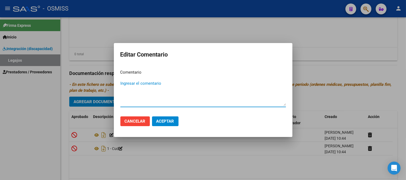
paste textarea "2 - FORMULARIOS"
type textarea "2 - FORMULARIOS"
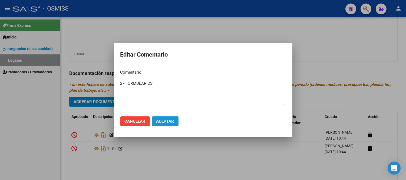
click at [164, 122] on span "Aceptar" at bounding box center [165, 121] width 18 height 5
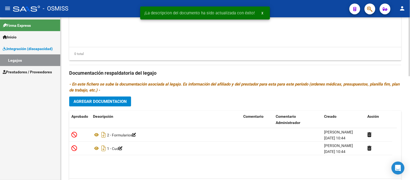
scroll to position [288, 0]
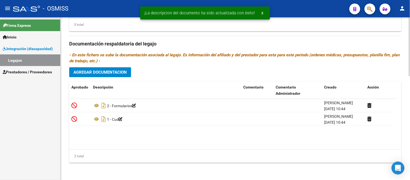
click at [119, 72] on span "Agregar Documentacion" at bounding box center [100, 72] width 53 height 5
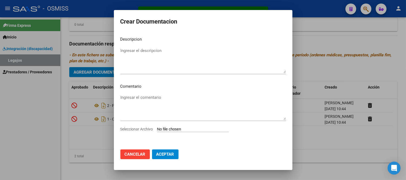
click at [168, 126] on div "Seleccionar Archivo" at bounding box center [203, 131] width 166 height 10
click at [169, 127] on input "Seleccionar Archivo" at bounding box center [193, 129] width 72 height 5
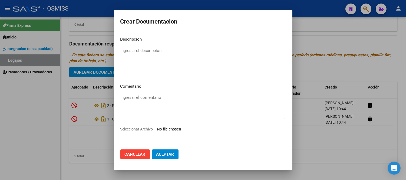
type input "C:\fakepath\3 - MODULO INTEGRAL INTENSIVO.pdf"
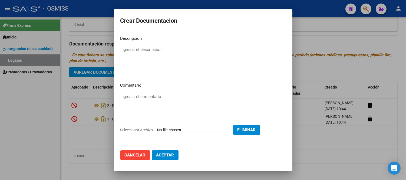
click at [122, 48] on textarea "Ingresar el descripcion" at bounding box center [203, 59] width 166 height 25
type textarea "3- MODULO INTEGRAL INTENSIVO"
click at [176, 153] on button "Aceptar" at bounding box center [165, 155] width 27 height 10
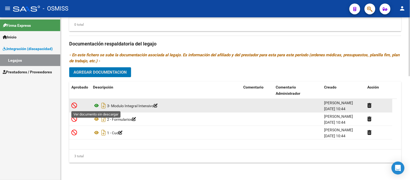
click at [98, 105] on icon at bounding box center [96, 105] width 7 height 6
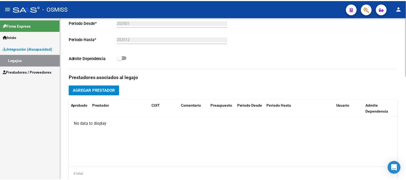
scroll to position [137, 0]
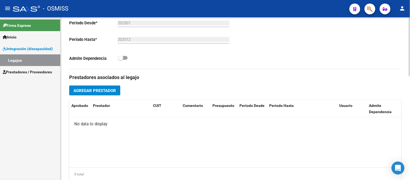
click at [95, 91] on span "Agregar Prestador" at bounding box center [95, 90] width 42 height 5
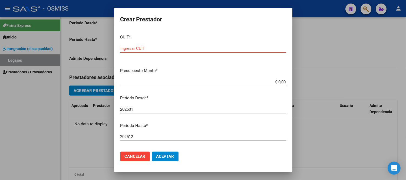
paste input "23-17923554-4"
type input "23-17923554-4"
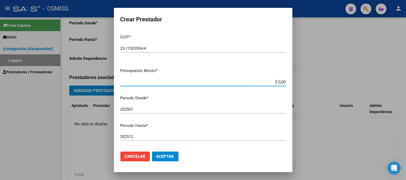
click at [281, 82] on input "$ 0,00" at bounding box center [203, 82] width 166 height 5
type input "$ 108.844,14"
click at [142, 110] on input "202501" at bounding box center [203, 109] width 166 height 5
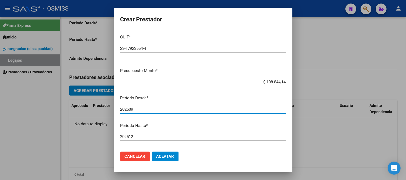
type input "202509"
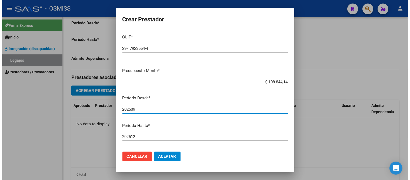
scroll to position [68, 0]
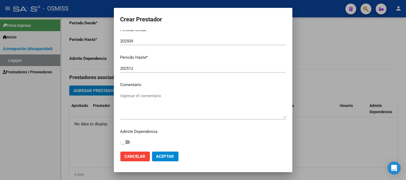
click at [134, 95] on textarea "Ingresar el comentario" at bounding box center [203, 105] width 166 height 25
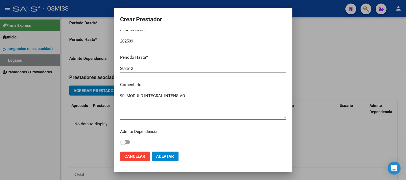
type textarea "90- MODULO INTEGRAL INTENSIVO"
click at [168, 154] on span "Aceptar" at bounding box center [165, 156] width 18 height 5
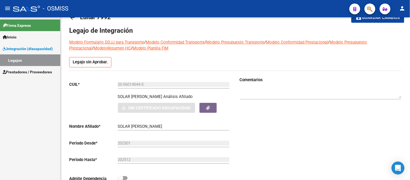
scroll to position [0, 0]
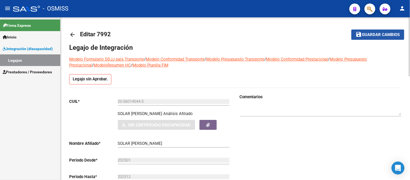
click at [360, 34] on mat-icon "save" at bounding box center [359, 34] width 6 height 6
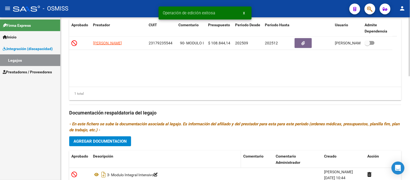
scroll to position [288, 0]
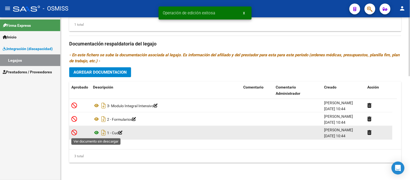
click at [96, 134] on icon at bounding box center [96, 132] width 7 height 6
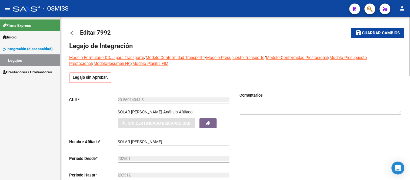
scroll to position [0, 0]
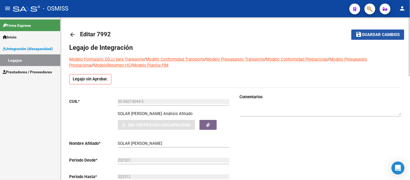
click at [384, 36] on span "Guardar cambios" at bounding box center [382, 34] width 38 height 5
click at [31, 62] on link "Legajos" at bounding box center [30, 60] width 60 height 12
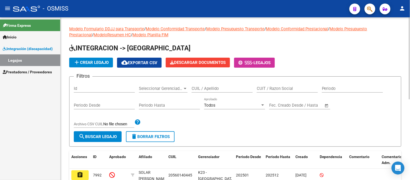
click at [222, 90] on input "CUIL / Apellido" at bounding box center [222, 88] width 61 height 5
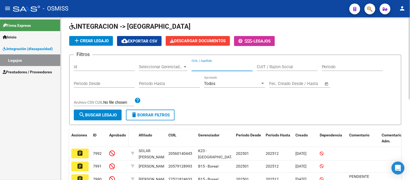
scroll to position [30, 0]
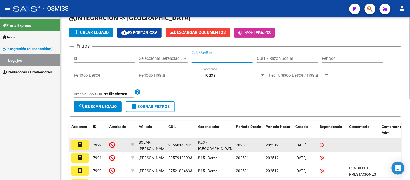
click at [89, 141] on datatable-body-cell "assignment" at bounding box center [80, 145] width 22 height 13
click at [84, 145] on button "assignment" at bounding box center [79, 145] width 17 height 10
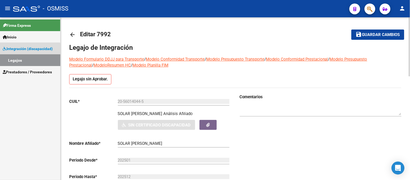
click at [21, 61] on link "Legajos" at bounding box center [30, 60] width 60 height 12
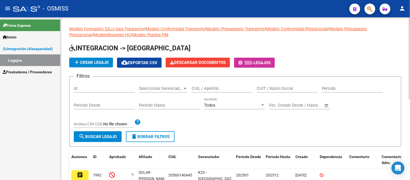
click at [220, 87] on input "CUIL / Apellido" at bounding box center [222, 88] width 61 height 5
paste input "27579147291"
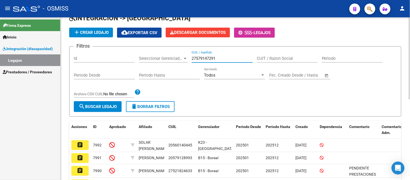
type input "27579147291"
click at [108, 107] on span "search Buscar Legajo" at bounding box center [98, 106] width 38 height 5
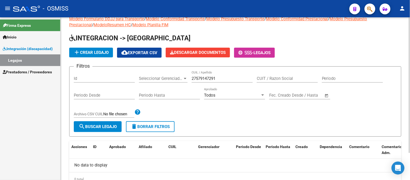
scroll to position [0, 0]
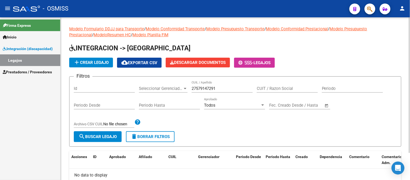
click at [101, 61] on span "add Crear Legajo" at bounding box center [91, 62] width 35 height 5
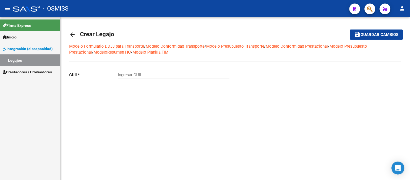
click at [124, 76] on input "Ingresar CUIL" at bounding box center [174, 75] width 112 height 5
paste input "27-57914729-1"
type input "27-57914729-1"
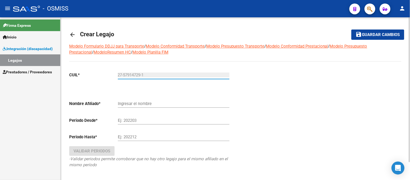
type input "MONTIVERO VERGARA EMMA DESIREE"
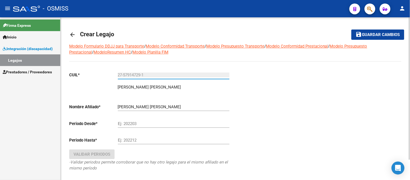
type input "27-57914729-1"
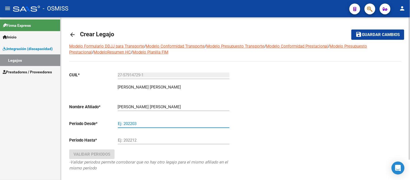
click at [130, 123] on input "Ej: 202203" at bounding box center [174, 123] width 112 height 5
type input "202501"
click at [129, 141] on input "Ej: 202212" at bounding box center [174, 140] width 112 height 5
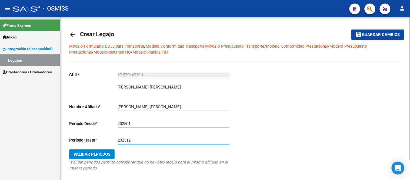
type input "202512"
click at [104, 150] on button "Validar Periodos" at bounding box center [91, 154] width 45 height 10
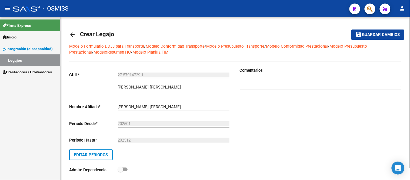
click at [390, 34] on span "Guardar cambios" at bounding box center [382, 34] width 38 height 5
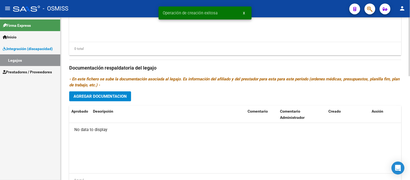
scroll to position [288, 0]
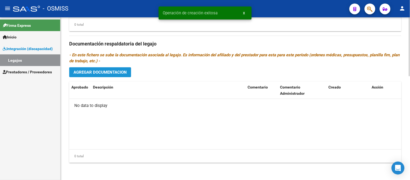
click at [104, 74] on span "Agregar Documentacion" at bounding box center [100, 72] width 53 height 5
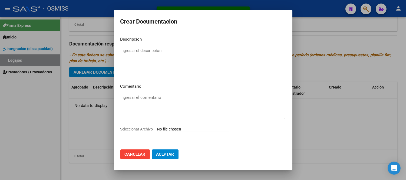
click at [173, 130] on input "Seleccionar Archivo" at bounding box center [193, 129] width 72 height 5
type input "C:\fakepath\1 - CUD.pdf"
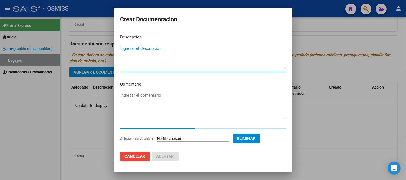
click at [174, 61] on textarea "Ingresar el descripcion" at bounding box center [203, 57] width 166 height 25
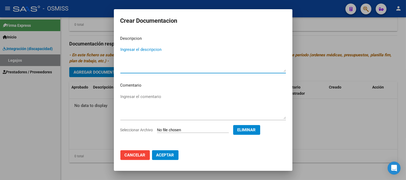
paste textarea "1 - CUD"
type textarea "1 - CUD"
click at [162, 153] on span "Aceptar" at bounding box center [165, 155] width 18 height 5
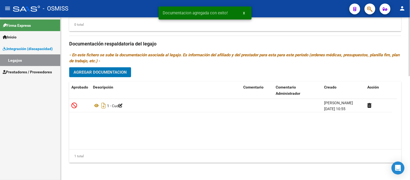
click at [116, 74] on span "Agregar Documentacion" at bounding box center [100, 72] width 53 height 5
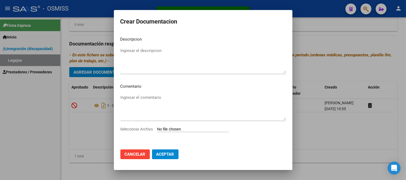
click at [180, 127] on app-file-uploader "Seleccionar Archivo" at bounding box center [176, 129] width 113 height 5
click at [180, 129] on input "Seleccionar Archivo" at bounding box center [193, 129] width 72 height 5
type input "C:\fakepath\2 - FORMULARIOS.pdf"
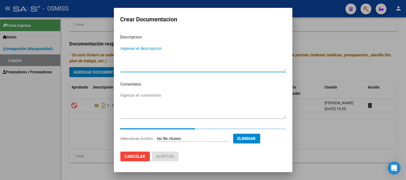
click at [169, 54] on textarea "Ingresar el descripcion" at bounding box center [203, 57] width 166 height 25
paste textarea "1 - CUD"
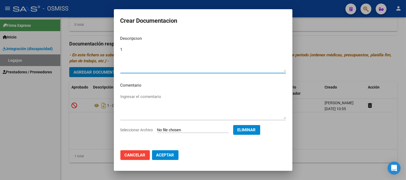
type textarea "1"
type textarea "2- FORMULARIOS"
click at [169, 154] on span "Aceptar" at bounding box center [165, 155] width 18 height 5
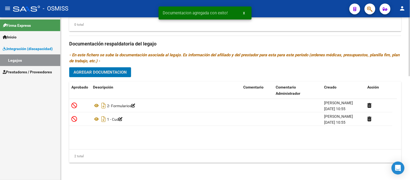
click at [107, 71] on span "Agregar Documentacion" at bounding box center [100, 72] width 53 height 5
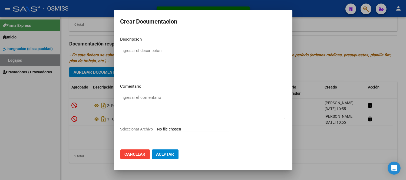
click at [180, 130] on input "Seleccionar Archivo" at bounding box center [193, 129] width 72 height 5
type input "C:\fakepath\3 - MODULO INTEGRAL INTENSIVO.pdf"
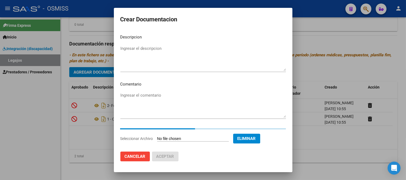
click at [144, 52] on textarea "Ingresar el descripcion" at bounding box center [203, 57] width 166 height 25
paste textarea "3 - MODULO INTEGRAL INTENSIVO"
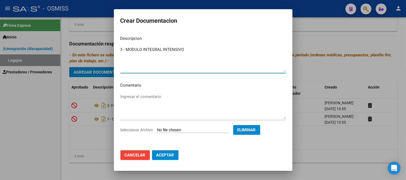
type textarea "3 - MODULO INTEGRAL INTENSIVO"
click at [169, 156] on span "Aceptar" at bounding box center [165, 155] width 18 height 5
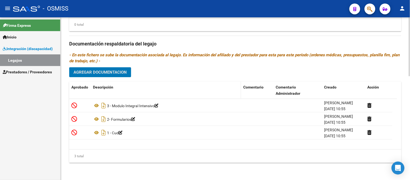
scroll to position [198, 0]
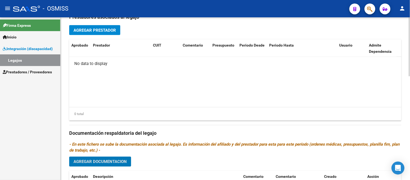
click at [107, 30] on span "Agregar Prestador" at bounding box center [95, 30] width 42 height 5
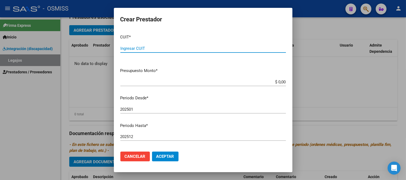
click at [131, 156] on span "Cancelar" at bounding box center [135, 156] width 21 height 5
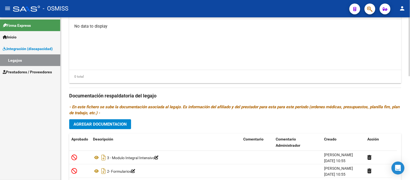
scroll to position [288, 0]
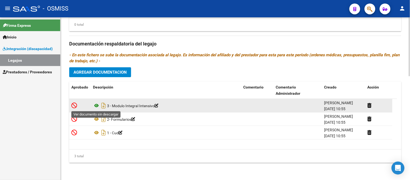
click at [96, 107] on icon at bounding box center [96, 105] width 7 height 6
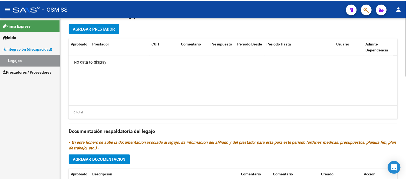
scroll to position [198, 0]
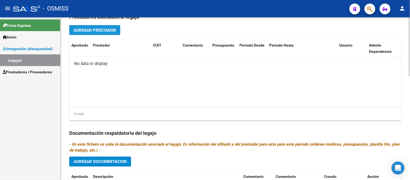
click at [106, 28] on span "Agregar Prestador" at bounding box center [95, 30] width 42 height 5
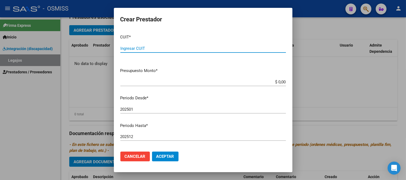
click at [144, 47] on input "Ingresar CUIT" at bounding box center [203, 48] width 166 height 5
type input "27-29284203-7"
click at [282, 82] on app-form-text-field "Presupuesto Monto * $ 0,00 Ingresar el monto" at bounding box center [205, 76] width 170 height 17
click at [281, 80] on input "$ 0,00" at bounding box center [203, 82] width 166 height 5
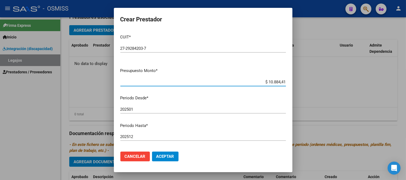
type input "$ 108.844,14"
click at [140, 110] on input "202501" at bounding box center [203, 109] width 166 height 5
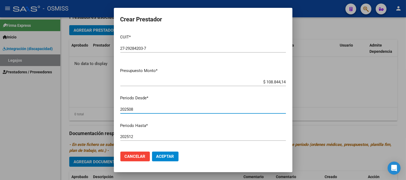
type input "202508"
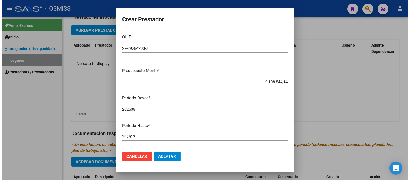
scroll to position [68, 0]
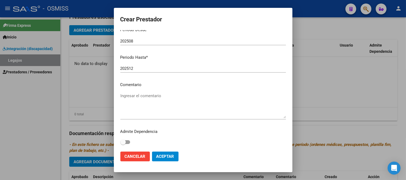
click at [144, 104] on textarea "Ingresar el comentario" at bounding box center [203, 105] width 166 height 25
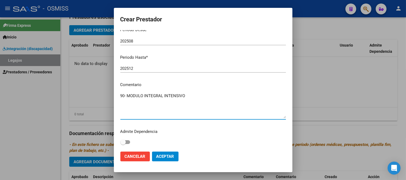
type textarea "90- MODULO INTEGRAL INTENSIVO"
click at [168, 156] on span "Aceptar" at bounding box center [165, 156] width 18 height 5
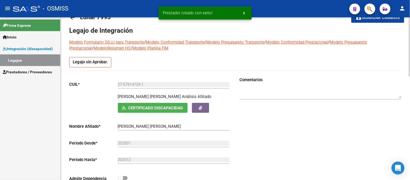
scroll to position [0, 0]
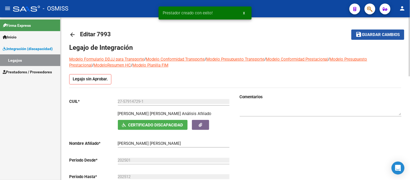
click at [359, 37] on mat-icon "save" at bounding box center [359, 34] width 6 height 6
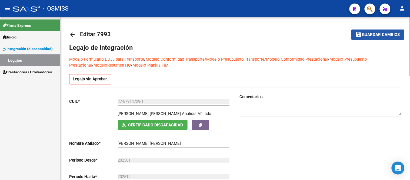
click at [373, 35] on span "Guardar cambios" at bounding box center [382, 34] width 38 height 5
click at [22, 61] on link "Legajos" at bounding box center [30, 60] width 60 height 12
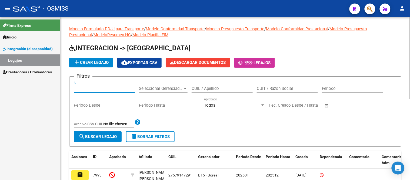
click at [105, 90] on input "Id" at bounding box center [104, 88] width 61 height 5
type input "7957"
click at [111, 137] on span "search Buscar Legajo" at bounding box center [98, 136] width 38 height 5
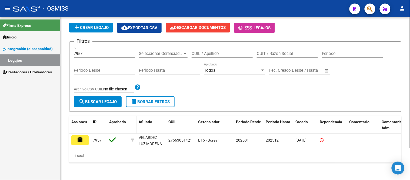
scroll to position [39, 0]
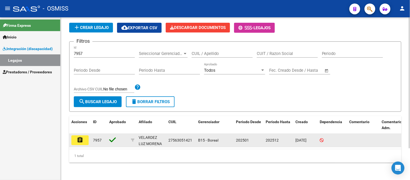
click at [81, 137] on mat-icon "assignment" at bounding box center [80, 140] width 6 height 6
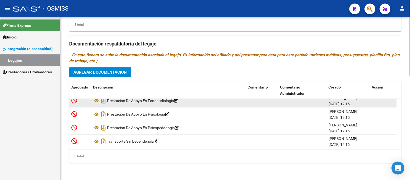
scroll to position [32, 0]
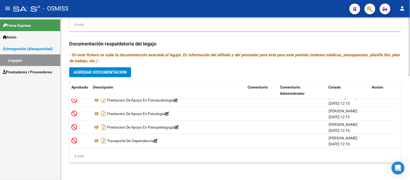
click at [113, 71] on span "Agregar Documentacion" at bounding box center [100, 72] width 53 height 5
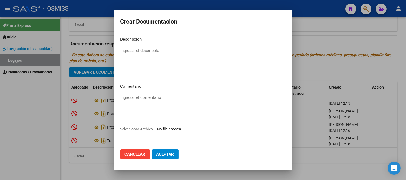
click at [177, 130] on input "Seleccionar Archivo" at bounding box center [193, 129] width 72 height 5
type input "C:\fakepath\2- ANEXO DE CONFORMIDAD MAESTRA DE APOYO.pdf"
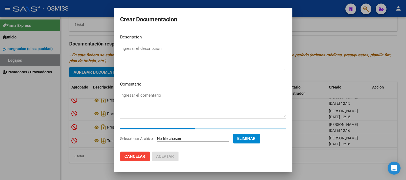
click at [146, 51] on textarea "Ingresar el descripcion" at bounding box center [203, 57] width 166 height 25
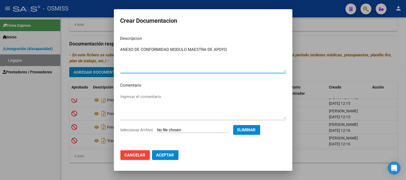
type textarea "ANEXO DE CONFORMIDAD MODULO MAESTRA DE APOYO"
click at [167, 156] on span "Aceptar" at bounding box center [165, 155] width 18 height 5
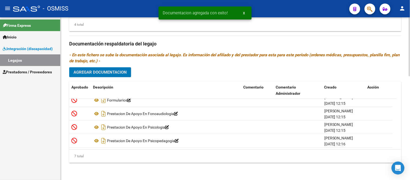
click at [120, 69] on button "Agregar Documentacion" at bounding box center [100, 72] width 62 height 10
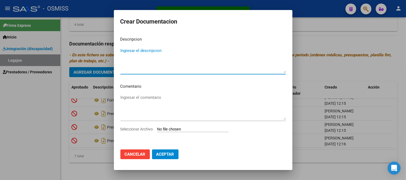
click at [169, 131] on input "Seleccionar Archivo" at bounding box center [193, 129] width 72 height 5
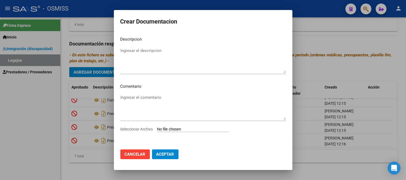
type input "C:\fakepath\3- MODULO MAESTRA DE APOYO.pdf"
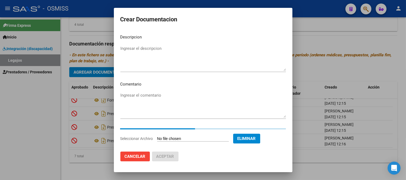
click at [144, 54] on textarea "Ingresar el descripcion" at bounding box center [203, 57] width 166 height 25
paste textarea "3- MODULO MAESTRA DE APOYO"
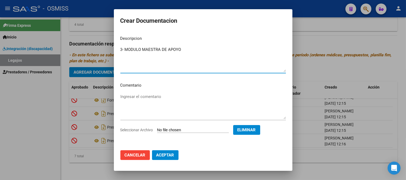
type textarea "3- MODULO MAESTRA DE APOYO"
click at [165, 153] on span "Aceptar" at bounding box center [165, 155] width 18 height 5
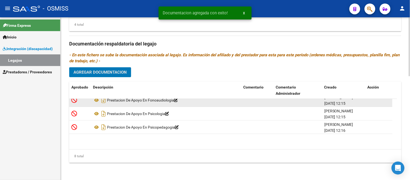
scroll to position [0, 0]
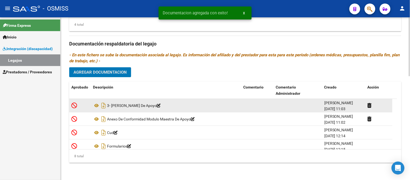
click at [161, 104] on icon at bounding box center [159, 106] width 4 height 4
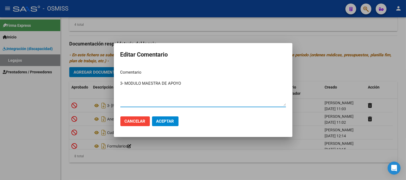
drag, startPoint x: 125, startPoint y: 82, endPoint x: 129, endPoint y: 86, distance: 5.6
click at [125, 82] on textarea "3- MODULO MAESTRA DE APOYO" at bounding box center [203, 92] width 166 height 25
type textarea "MODULO MAESTRA DE APOYO"
click at [170, 122] on span "Aceptar" at bounding box center [165, 121] width 18 height 5
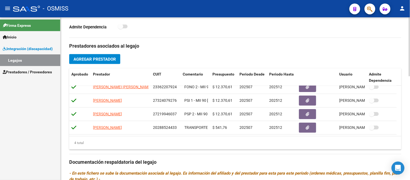
scroll to position [167, 0]
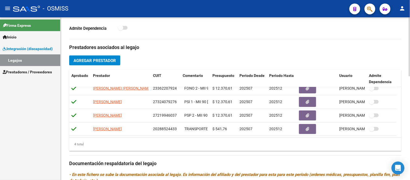
click at [113, 63] on span "Agregar Prestador" at bounding box center [95, 60] width 42 height 5
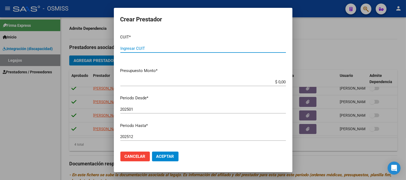
click at [132, 159] on button "Cancelar" at bounding box center [134, 157] width 29 height 10
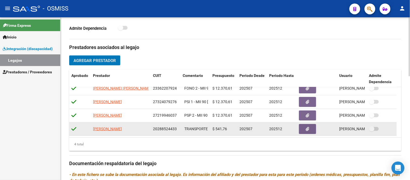
scroll to position [288, 0]
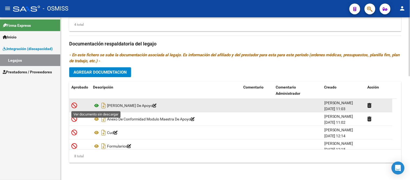
click at [97, 106] on icon at bounding box center [96, 105] width 7 height 6
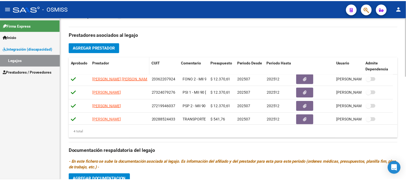
scroll to position [0, 0]
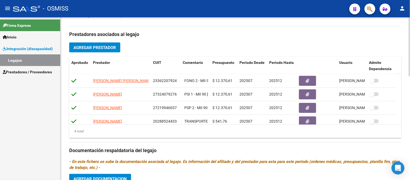
click at [98, 49] on span "Agregar Prestador" at bounding box center [95, 47] width 42 height 5
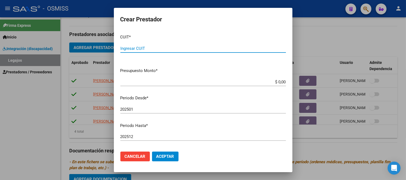
click at [160, 47] on input "Ingresar CUIT" at bounding box center [203, 48] width 166 height 5
paste input "27-16683668-4"
type input "27-16683668-4"
click at [282, 81] on app-form-text-field "Presupuesto Monto * $ 0,00 Ingresar el monto" at bounding box center [205, 76] width 170 height 17
click at [279, 80] on input "$ 0,00" at bounding box center [203, 82] width 166 height 5
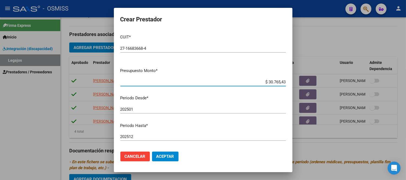
type input "$ 307.654,34"
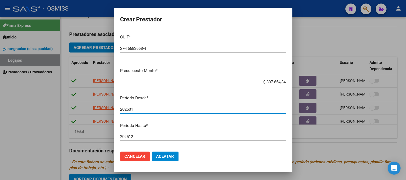
click at [137, 108] on input "202501" at bounding box center [203, 109] width 166 height 5
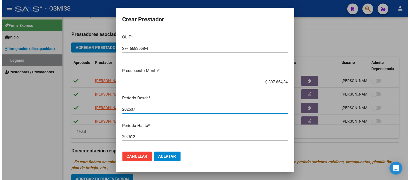
scroll to position [68, 0]
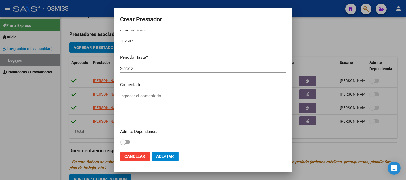
type input "202507"
click at [144, 114] on textarea "Ingresar el comentario" at bounding box center [203, 105] width 166 height 25
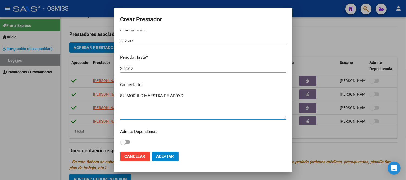
type textarea "87- MODULO MAESTRA DE APOYO"
click at [168, 154] on span "Aceptar" at bounding box center [165, 156] width 18 height 5
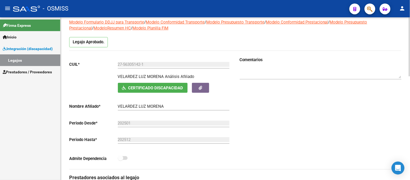
scroll to position [60, 0]
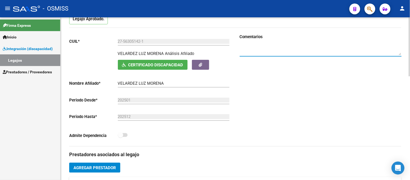
click at [247, 50] on textarea at bounding box center [321, 49] width 162 height 11
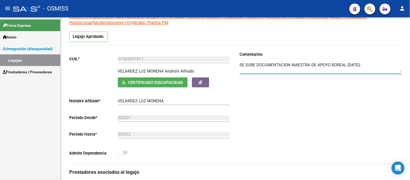
scroll to position [0, 0]
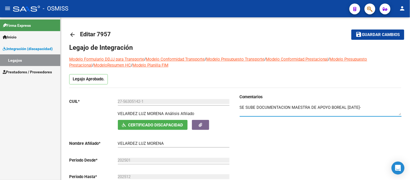
type textarea "SE SUBE DOCUMENTACION MAESTRA DE APOYO BOREAL 19/09/2025-"
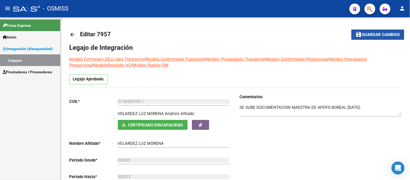
click at [384, 32] on span "Guardar cambios" at bounding box center [382, 34] width 38 height 5
click at [369, 33] on span "Guardar cambios" at bounding box center [382, 34] width 38 height 5
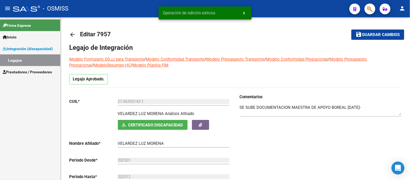
click at [30, 56] on link "Legajos" at bounding box center [30, 60] width 60 height 12
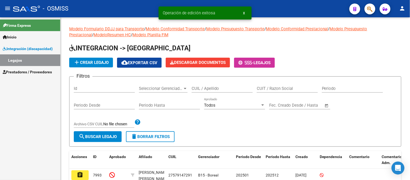
click at [30, 60] on link "Legajos" at bounding box center [30, 60] width 60 height 12
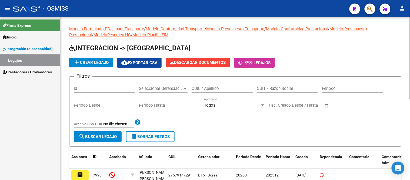
click at [215, 90] on input "CUIL / Apellido" at bounding box center [222, 88] width 61 height 5
paste input "20587816688"
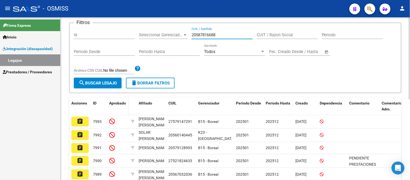
scroll to position [60, 0]
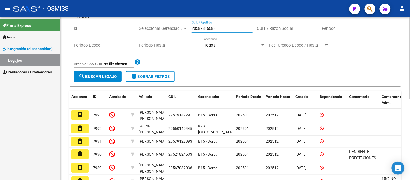
type input "20587816688"
click at [112, 77] on span "search Buscar Legajo" at bounding box center [98, 76] width 38 height 5
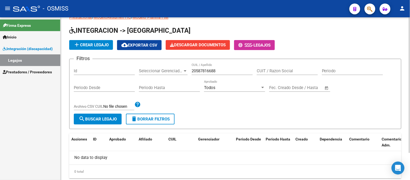
scroll to position [3, 0]
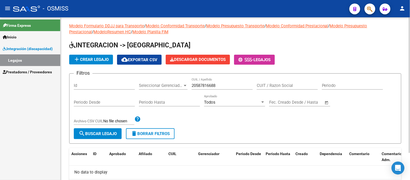
click at [99, 60] on span "add Crear Legajo" at bounding box center [91, 59] width 35 height 5
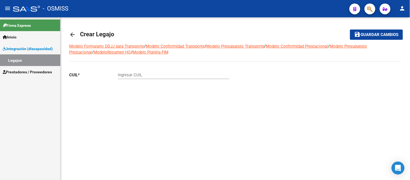
click at [133, 74] on input "Ingresar CUIL" at bounding box center [174, 75] width 112 height 5
paste input "20-58781668-8"
type input "20-58781668-8"
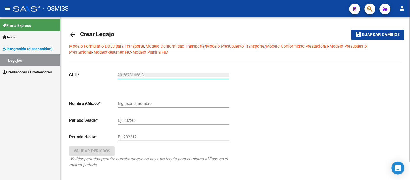
type input "POLIZOTO AQUILES IAN"
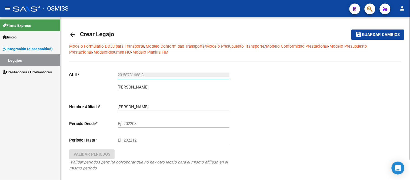
type input "20-58781668-8"
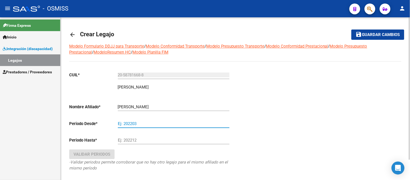
click at [134, 123] on input "Ej: 202203" at bounding box center [174, 123] width 112 height 5
type input "202501"
click at [129, 138] on input "Ej: 202212" at bounding box center [174, 140] width 112 height 5
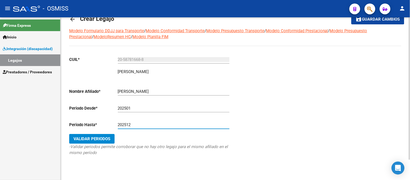
scroll to position [24, 0]
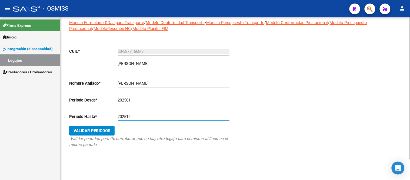
type input "202512"
click at [96, 133] on span "Validar Periodos" at bounding box center [92, 130] width 37 height 5
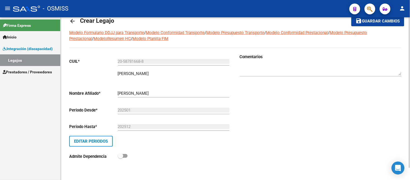
scroll to position [0, 0]
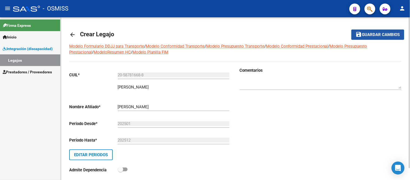
click at [396, 35] on span "Guardar cambios" at bounding box center [382, 34] width 38 height 5
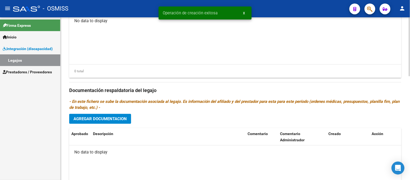
scroll to position [288, 0]
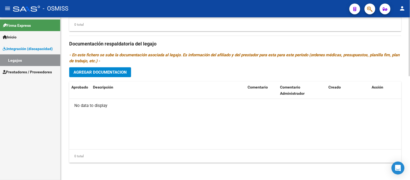
click at [117, 74] on span "Agregar Documentacion" at bounding box center [100, 72] width 53 height 5
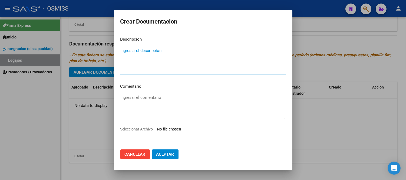
click at [187, 129] on input "Seleccionar Archivo" at bounding box center [193, 129] width 72 height 5
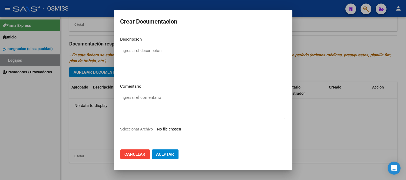
type input "C:\fakepath\1- CUD.pdf"
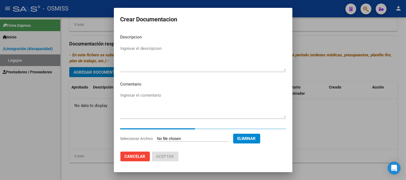
click at [183, 54] on textarea "Ingresar el descripcion" at bounding box center [203, 57] width 166 height 25
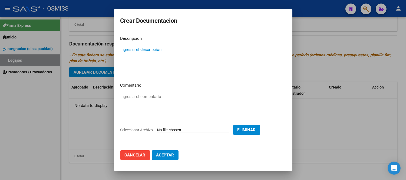
paste textarea "1- CUD"
type textarea "1- CUD"
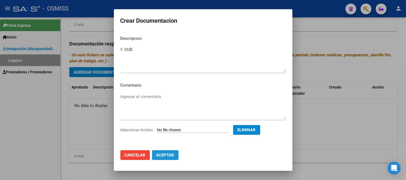
click at [167, 155] on span "Aceptar" at bounding box center [165, 155] width 18 height 5
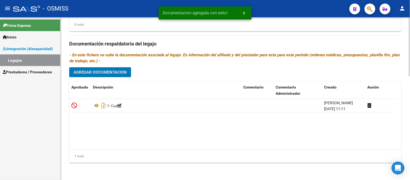
click at [112, 73] on span "Agregar Documentacion" at bounding box center [100, 72] width 53 height 5
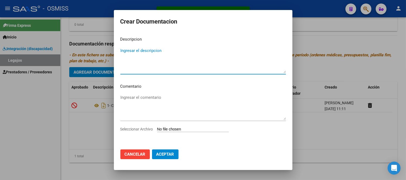
click at [178, 129] on input "Seleccionar Archivo" at bounding box center [193, 129] width 72 height 5
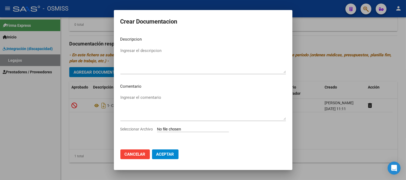
type input "C:\fakepath\2- FORMULARIOS.pdf"
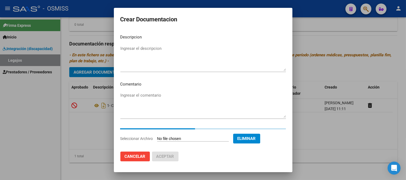
click at [158, 55] on textarea "Ingresar el descripcion" at bounding box center [203, 57] width 166 height 25
paste textarea "2- FORMULARIOS"
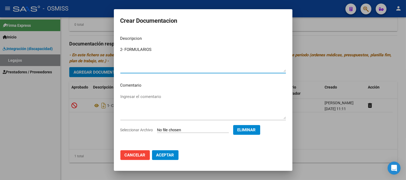
type textarea "2- FORMULARIOS"
click at [173, 154] on span "Aceptar" at bounding box center [165, 155] width 18 height 5
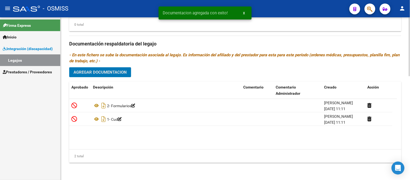
click at [119, 74] on span "Agregar Documentacion" at bounding box center [100, 72] width 53 height 5
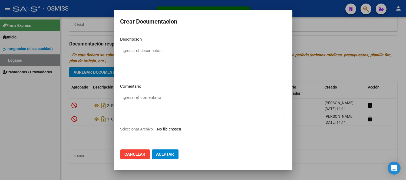
click at [175, 128] on input "Seleccionar Archivo" at bounding box center [193, 129] width 72 height 5
type input "C:\fakepath\3- MODULO ESTIMULACION TEMPRANA.pdf"
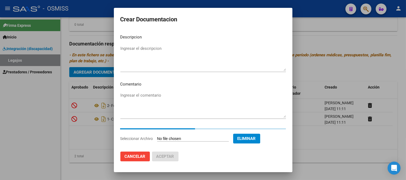
click at [161, 59] on textarea "Ingresar el descripcion" at bounding box center [203, 57] width 166 height 25
paste textarea "3- MODULO ESTIMULACION TEMPRANA"
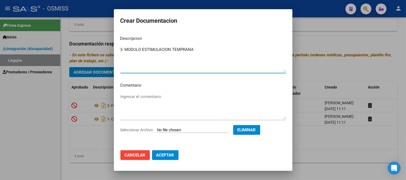
type textarea "3- MODULO ESTIMULACION TEMPRANA"
click at [166, 154] on span "Aceptar" at bounding box center [165, 155] width 18 height 5
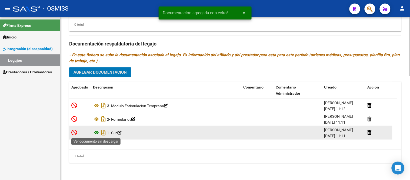
click at [98, 131] on icon at bounding box center [96, 132] width 7 height 6
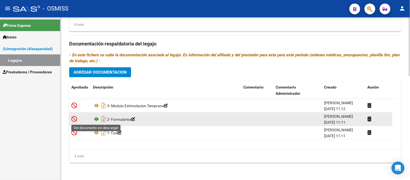
click at [98, 120] on icon at bounding box center [96, 119] width 7 height 6
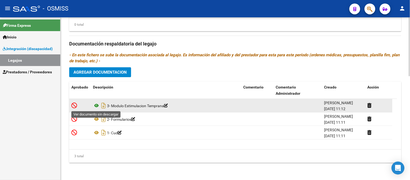
click at [97, 105] on icon at bounding box center [96, 105] width 7 height 6
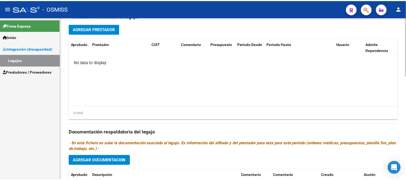
scroll to position [167, 0]
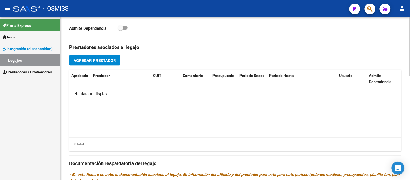
click at [114, 62] on span "Agregar Prestador" at bounding box center [95, 60] width 42 height 5
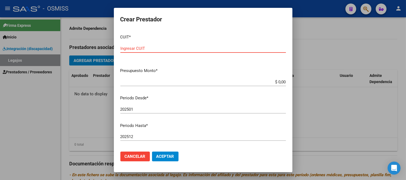
click at [182, 45] on div "Ingresar CUIT" at bounding box center [203, 48] width 166 height 8
paste input "20-26030376-8"
type input "20-26030376-8"
click at [279, 82] on input "$ 0,00" at bounding box center [203, 82] width 166 height 5
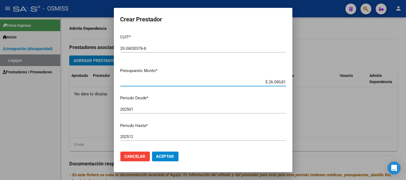
type input "$ 260.908,16"
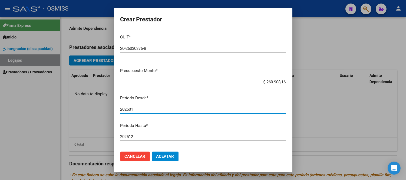
click at [134, 108] on input "202501" at bounding box center [203, 109] width 166 height 5
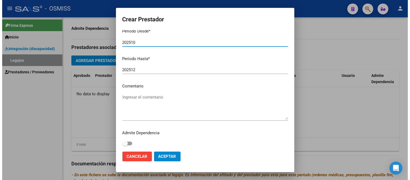
scroll to position [68, 0]
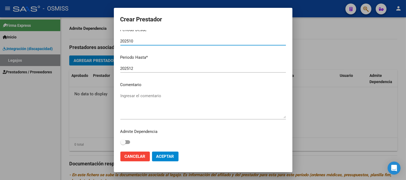
type input "202510"
click at [145, 99] on textarea "Ingresar el comentario" at bounding box center [203, 105] width 166 height 25
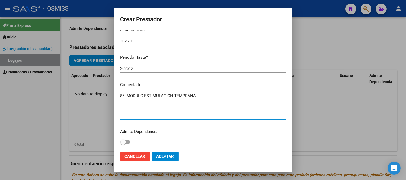
type textarea "85- MODULO ESTIMULACION TEMPRANA"
click at [170, 153] on button "Aceptar" at bounding box center [165, 157] width 27 height 10
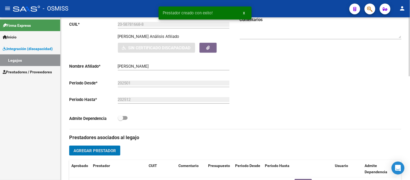
scroll to position [0, 0]
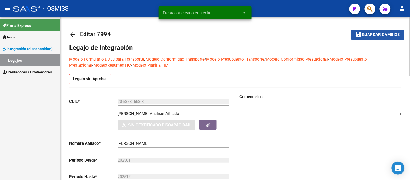
click at [383, 34] on span "Guardar cambios" at bounding box center [382, 34] width 38 height 5
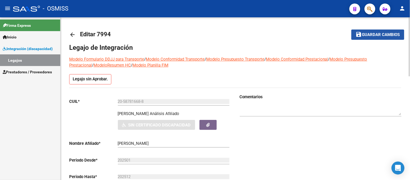
click at [369, 31] on button "save Guardar cambios" at bounding box center [378, 34] width 53 height 10
click at [381, 31] on button "save Guardar cambios" at bounding box center [378, 34] width 53 height 10
